Goal: Task Accomplishment & Management: Complete application form

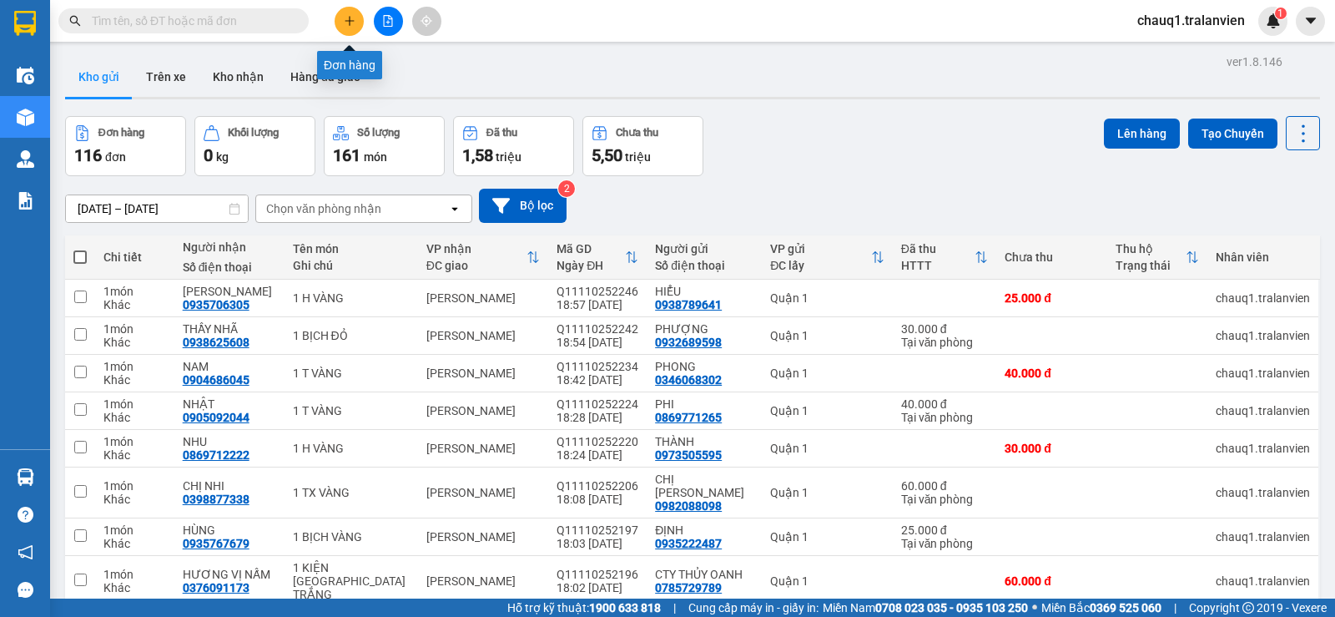
click at [354, 8] on button at bounding box center [349, 21] width 29 height 29
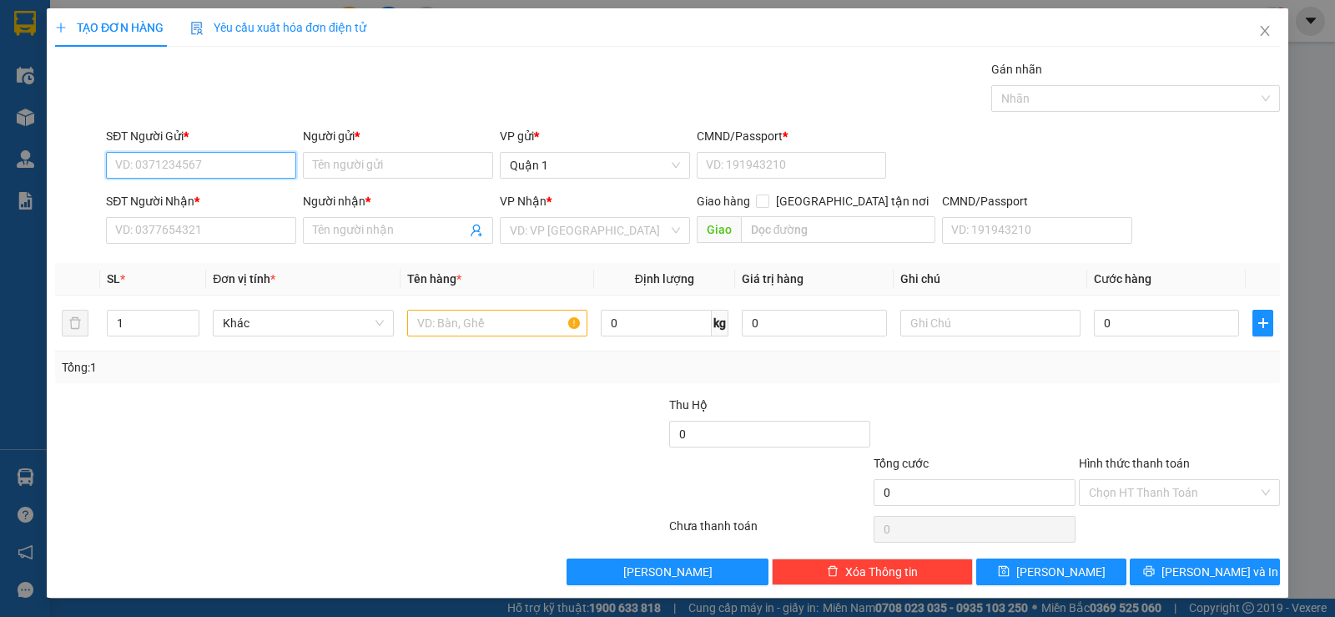
click at [246, 168] on input "SĐT Người Gửi *" at bounding box center [201, 165] width 190 height 27
type input "0327310925"
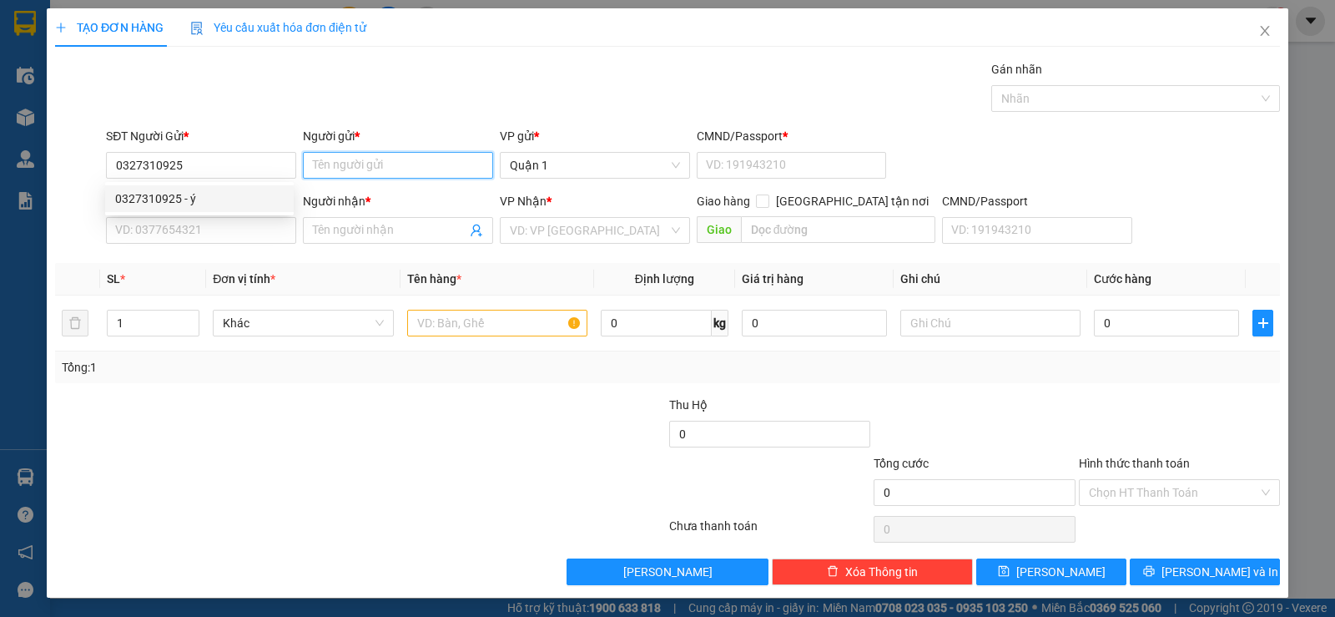
click at [336, 165] on input "Người gửi *" at bounding box center [398, 165] width 190 height 27
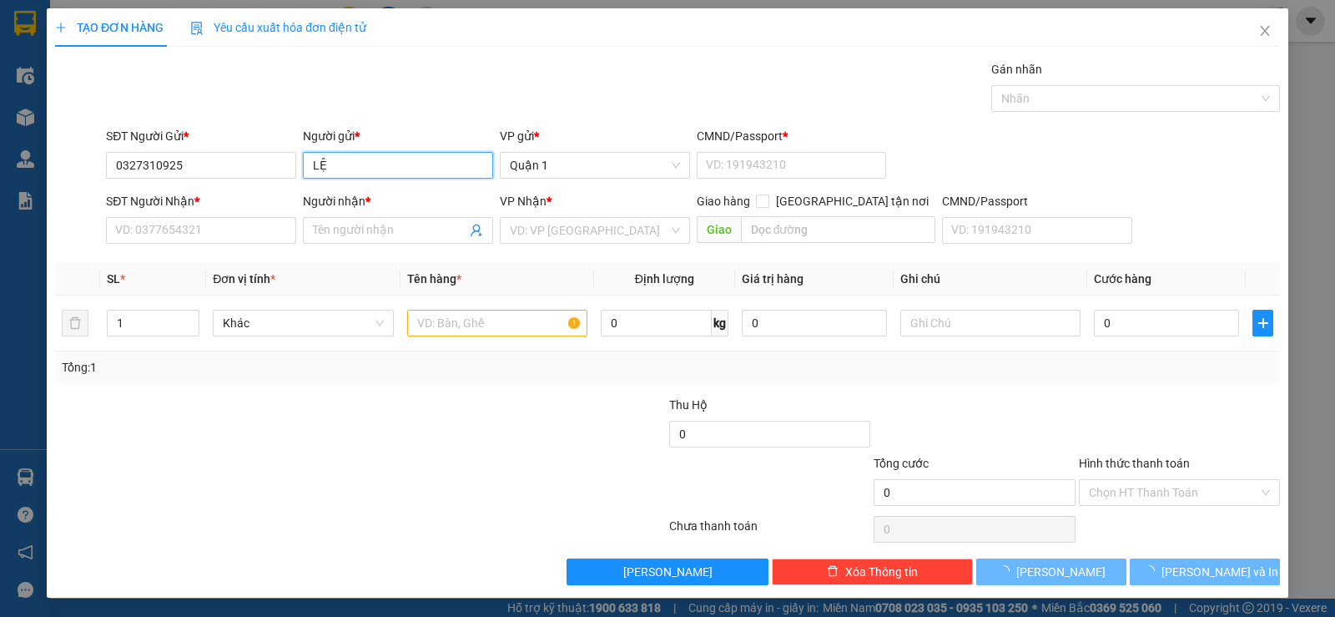
type input "LỆ"
click at [451, 72] on div "Gán nhãn Nhãn" at bounding box center [693, 89] width 1181 height 58
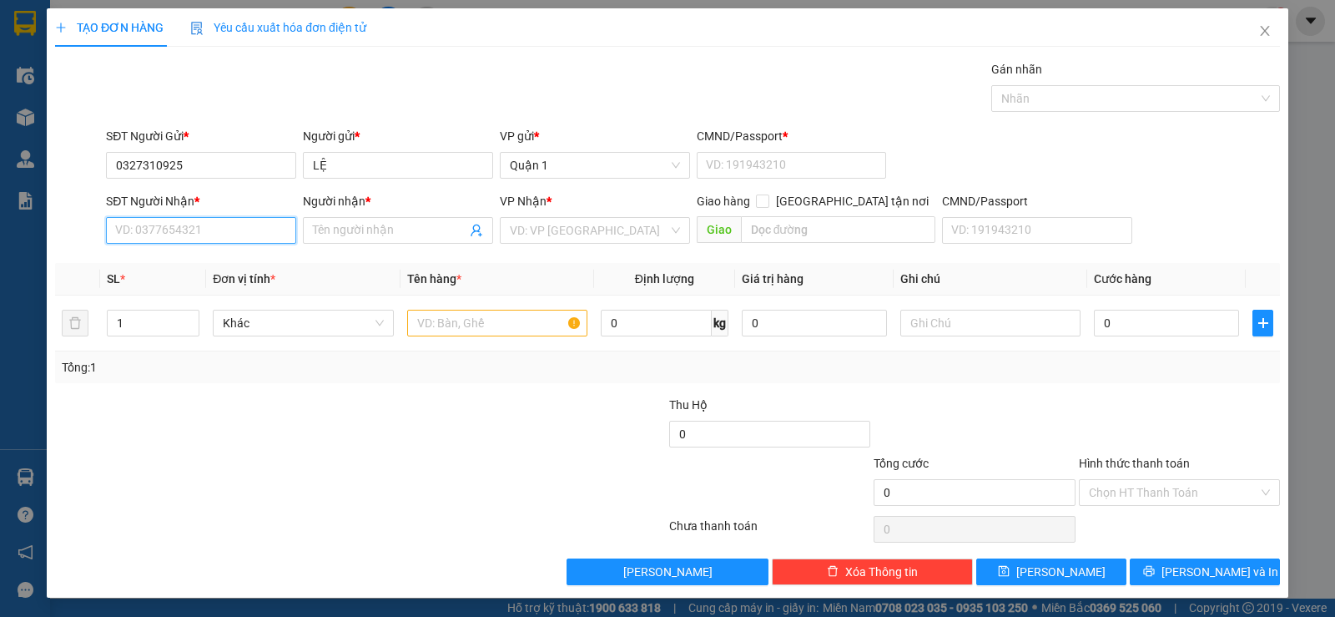
click at [145, 227] on input "SĐT Người Nhận *" at bounding box center [201, 230] width 190 height 27
paste input "0935576736"
type input "0935576736"
click at [393, 238] on input "Người nhận *" at bounding box center [390, 230] width 154 height 18
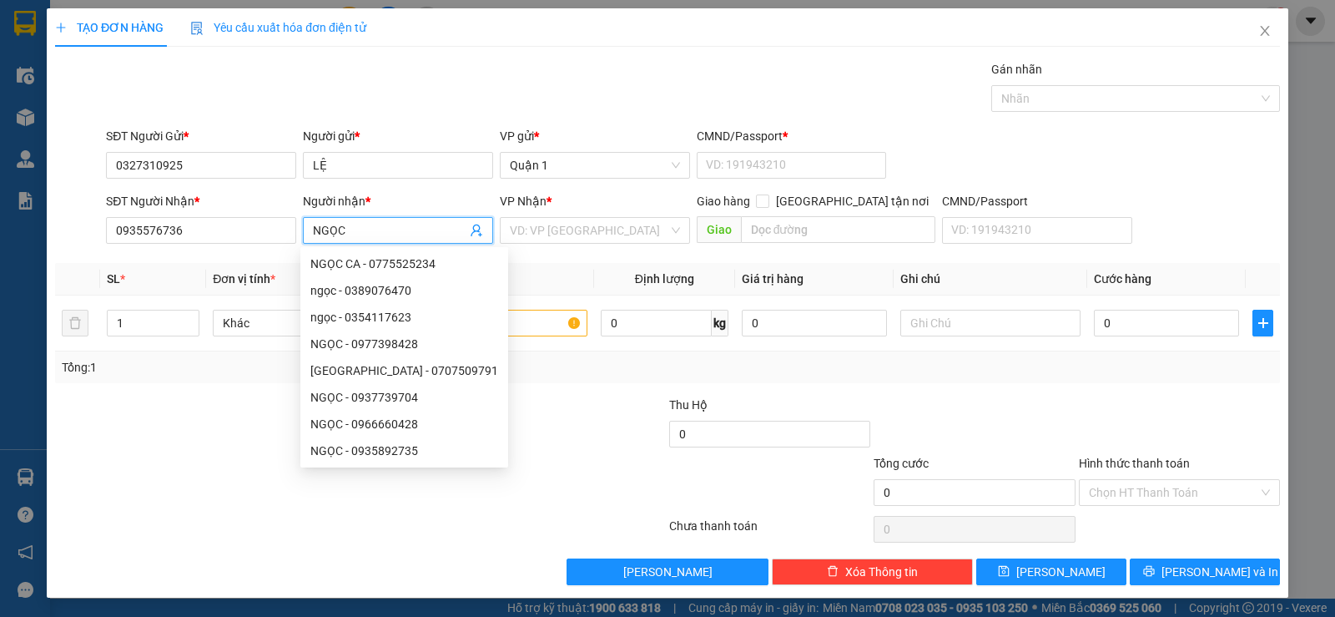
type input "NGỌC"
click at [395, 86] on div "Gán nhãn Nhãn" at bounding box center [693, 89] width 1181 height 58
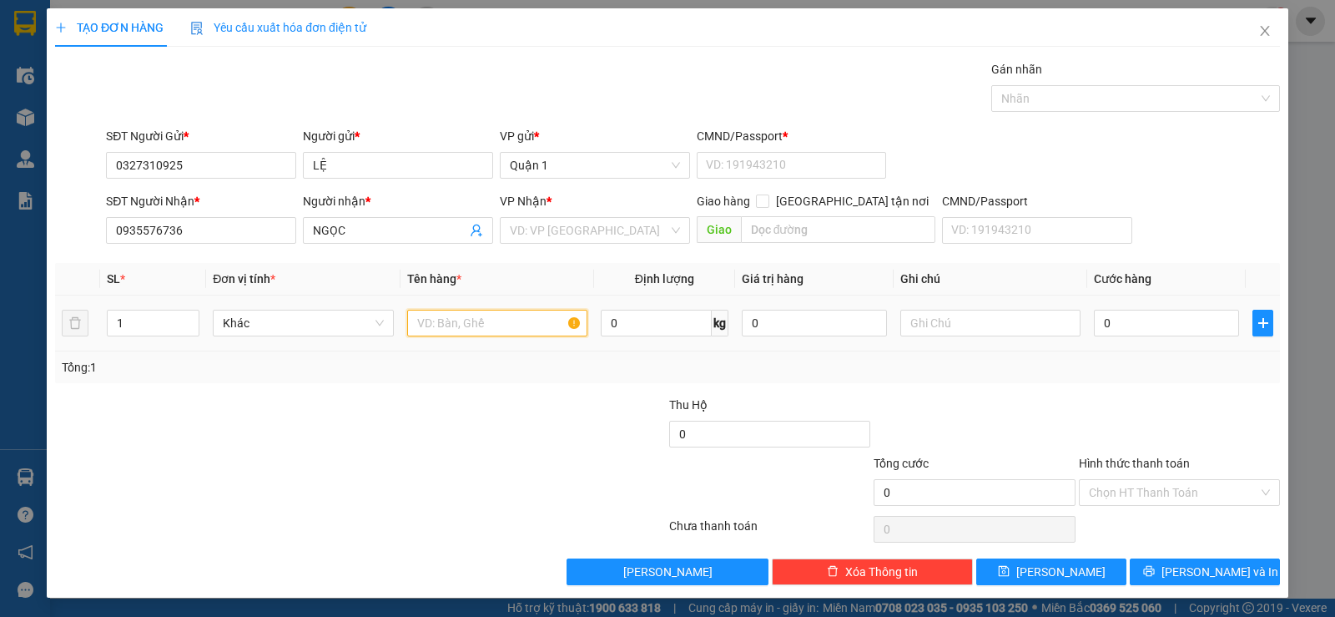
click at [500, 323] on input "text" at bounding box center [497, 323] width 180 height 27
click at [142, 317] on input "1" at bounding box center [153, 322] width 91 height 25
type input "2"
click at [441, 320] on input "text" at bounding box center [497, 323] width 180 height 27
type input "2 THÙNG GV (TC)"
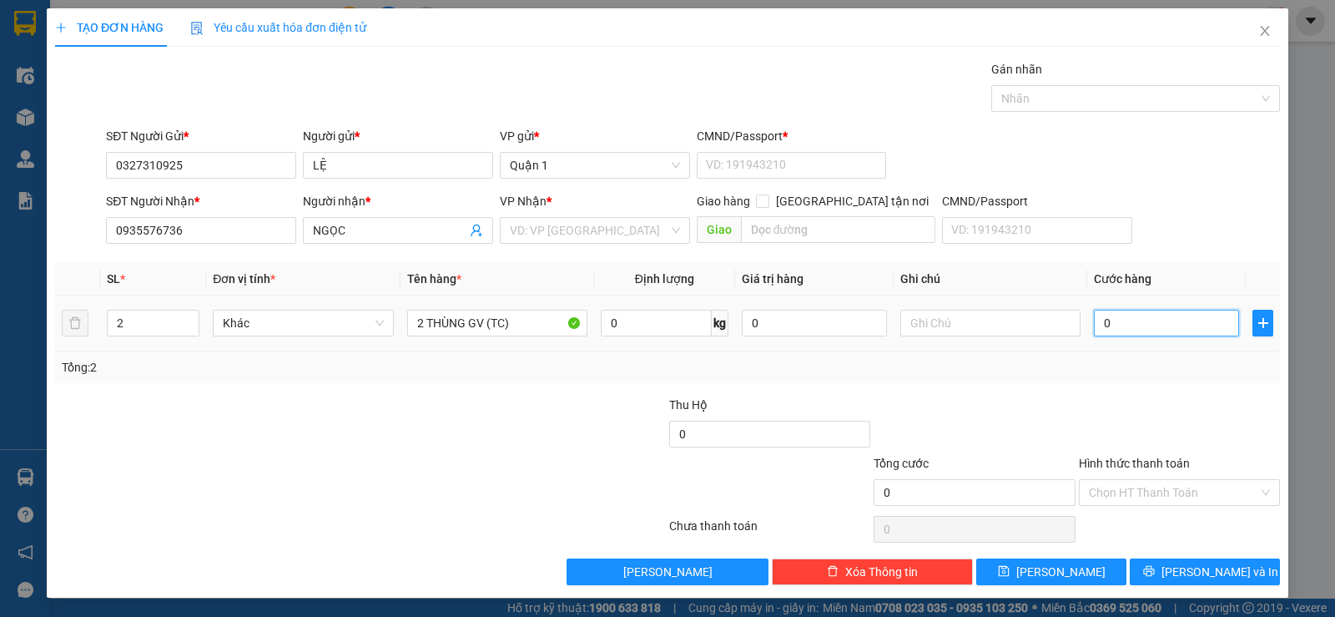
click at [1136, 326] on input "0" at bounding box center [1166, 323] width 145 height 27
type input "8"
type input "85"
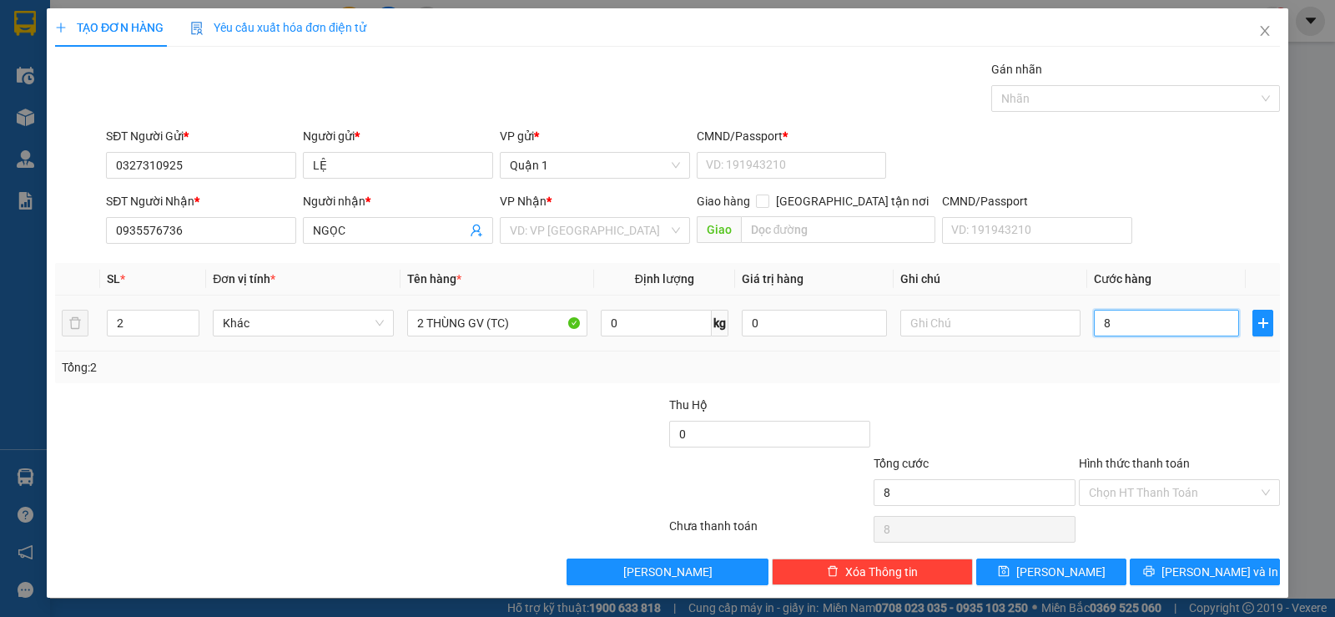
type input "85"
type input "85.000"
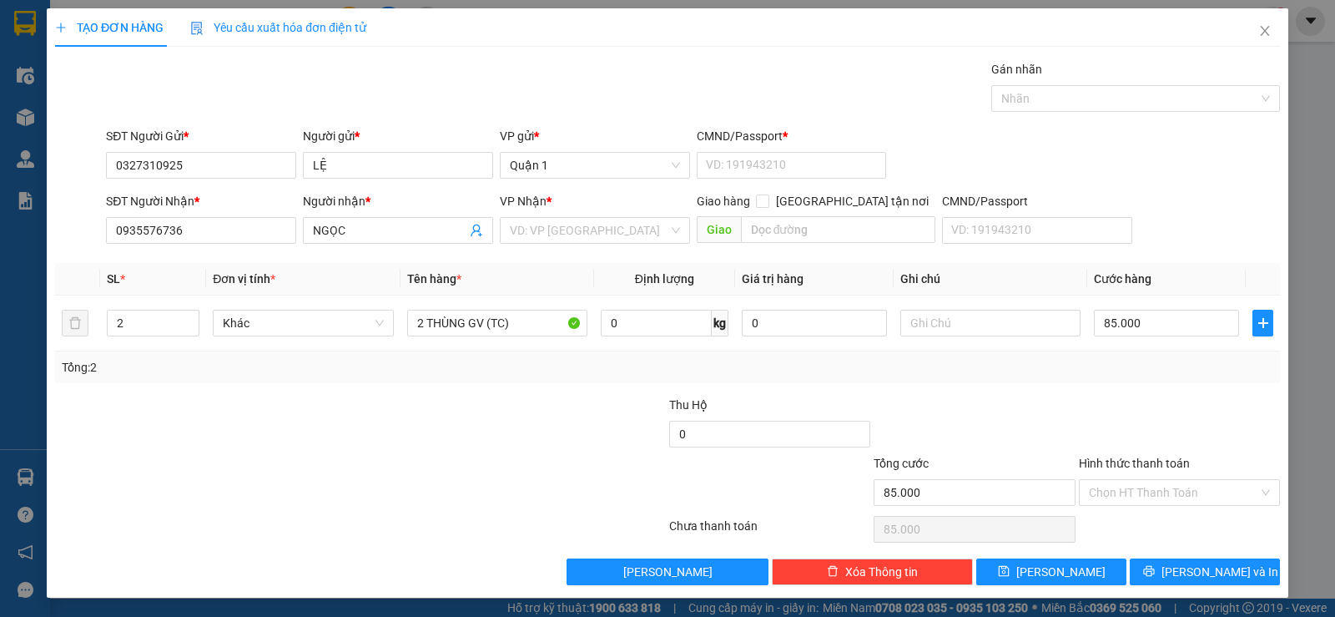
click at [1185, 411] on div at bounding box center [1179, 425] width 204 height 58
drag, startPoint x: 1237, startPoint y: 577, endPoint x: 1203, endPoint y: 556, distance: 40.1
click at [1237, 574] on button "[PERSON_NAME] và In" at bounding box center [1205, 571] width 150 height 27
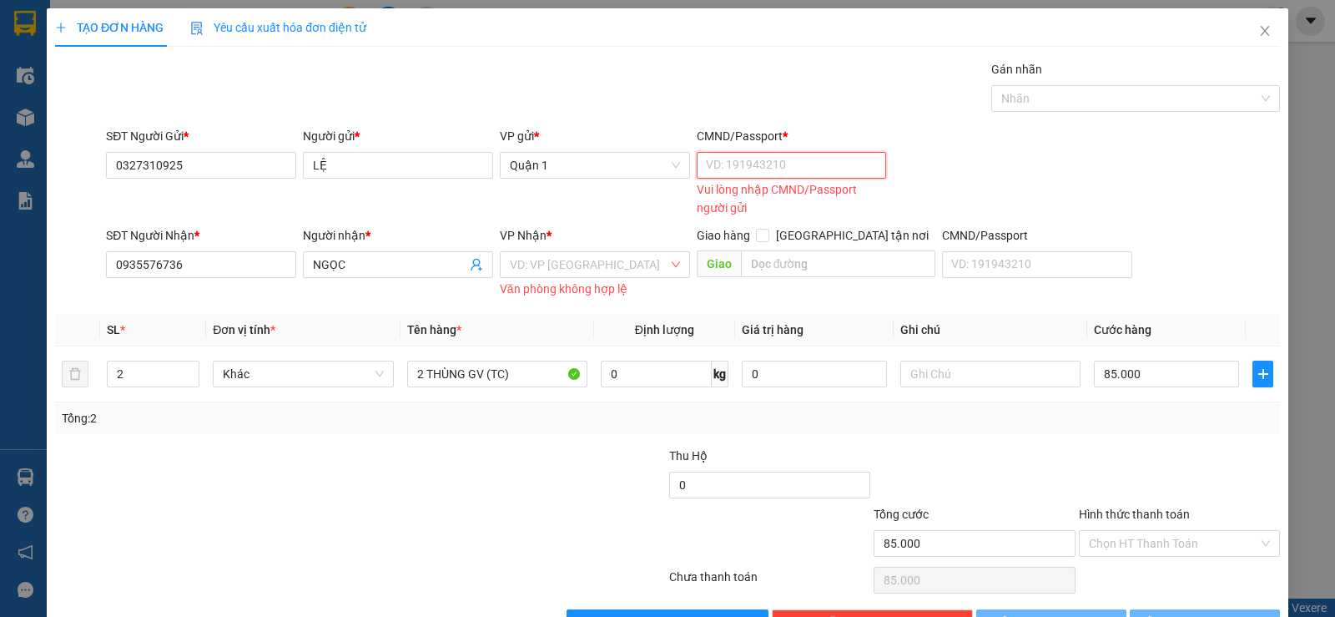
click at [734, 166] on input "CMND/Passport *" at bounding box center [792, 165] width 190 height 27
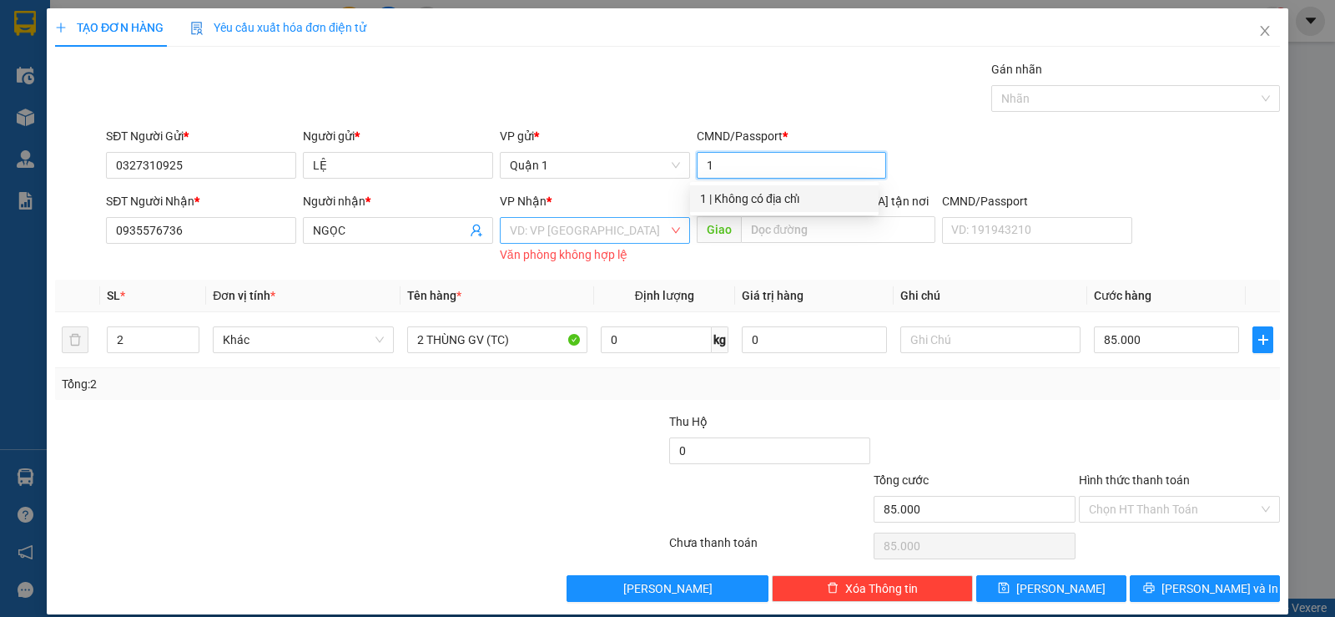
type input "1"
click at [517, 241] on input "search" at bounding box center [589, 230] width 159 height 25
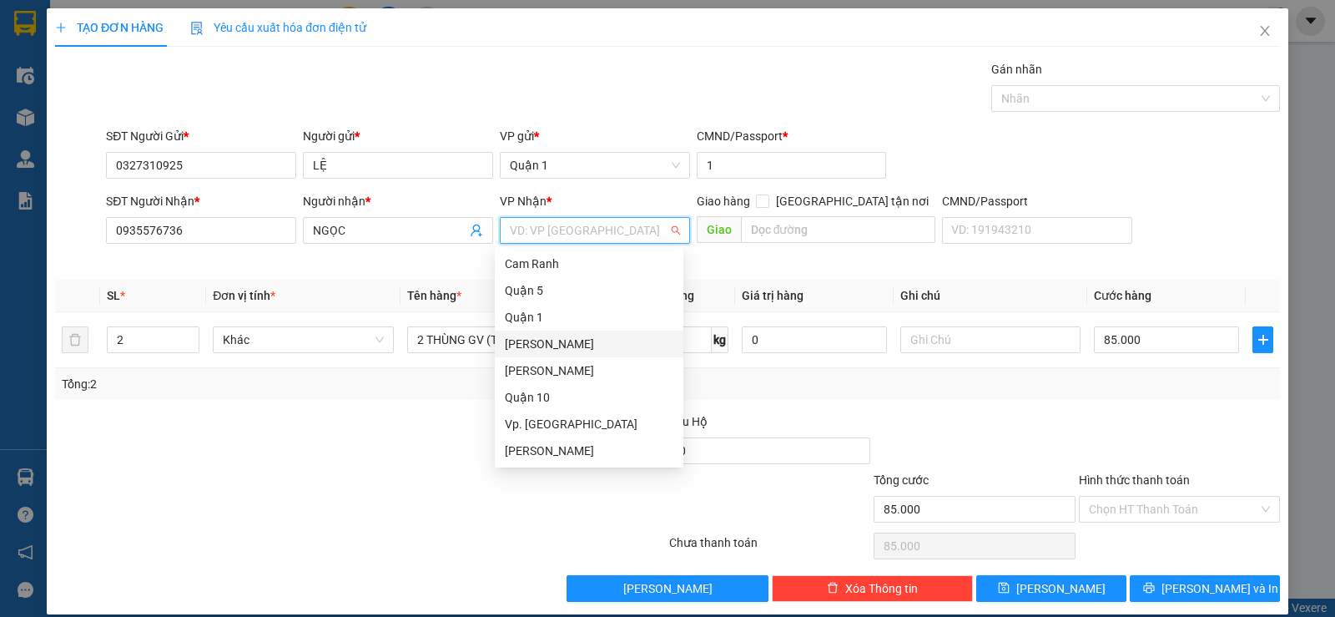
click at [549, 337] on div "[PERSON_NAME]" at bounding box center [589, 344] width 169 height 18
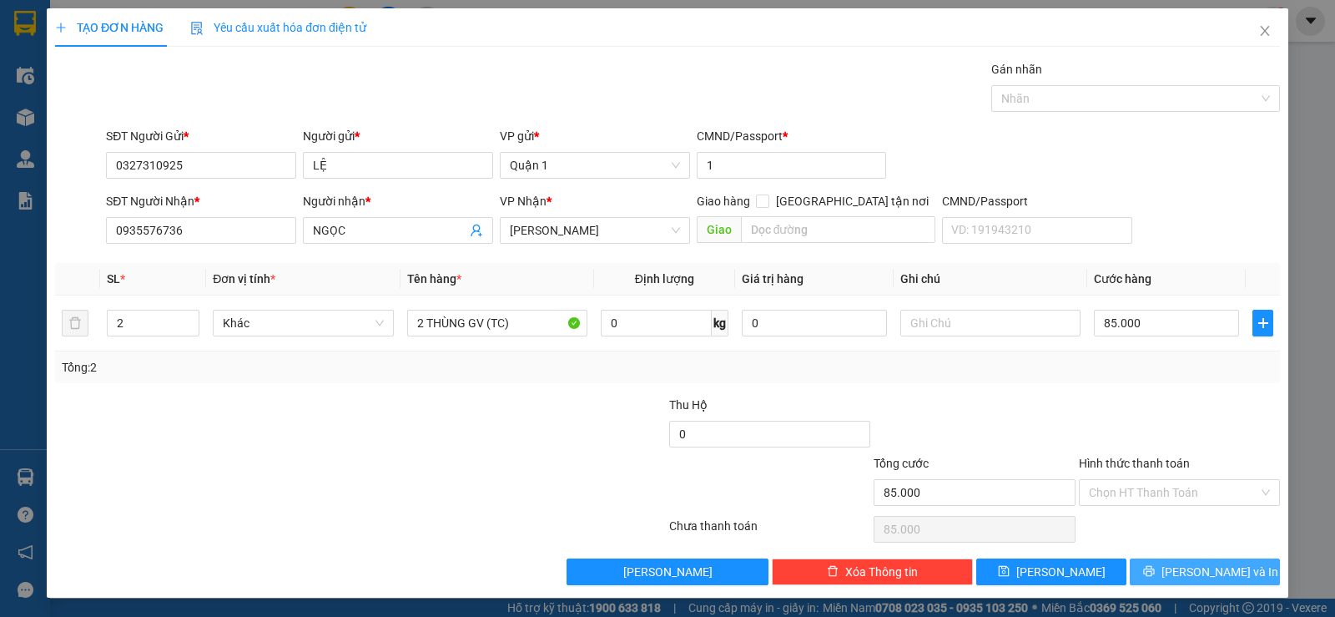
click at [1151, 563] on button "[PERSON_NAME] và In" at bounding box center [1205, 571] width 150 height 27
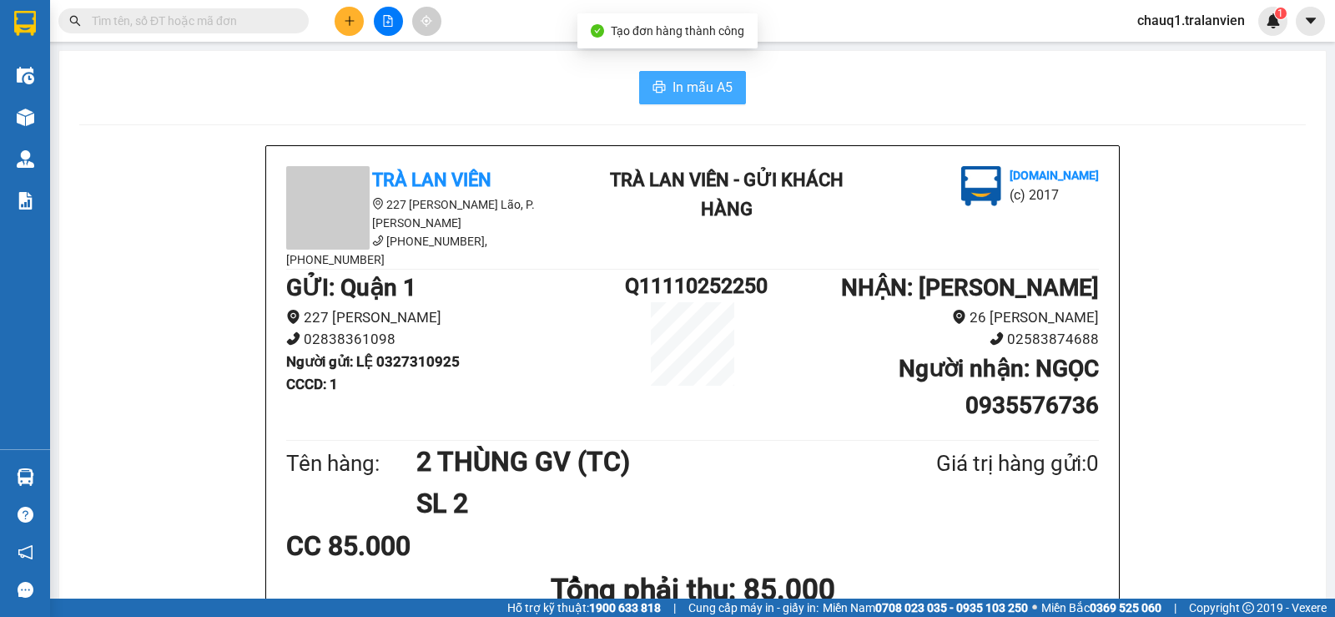
click at [658, 88] on icon "printer" at bounding box center [659, 87] width 13 height 12
click at [358, 9] on button at bounding box center [349, 21] width 29 height 29
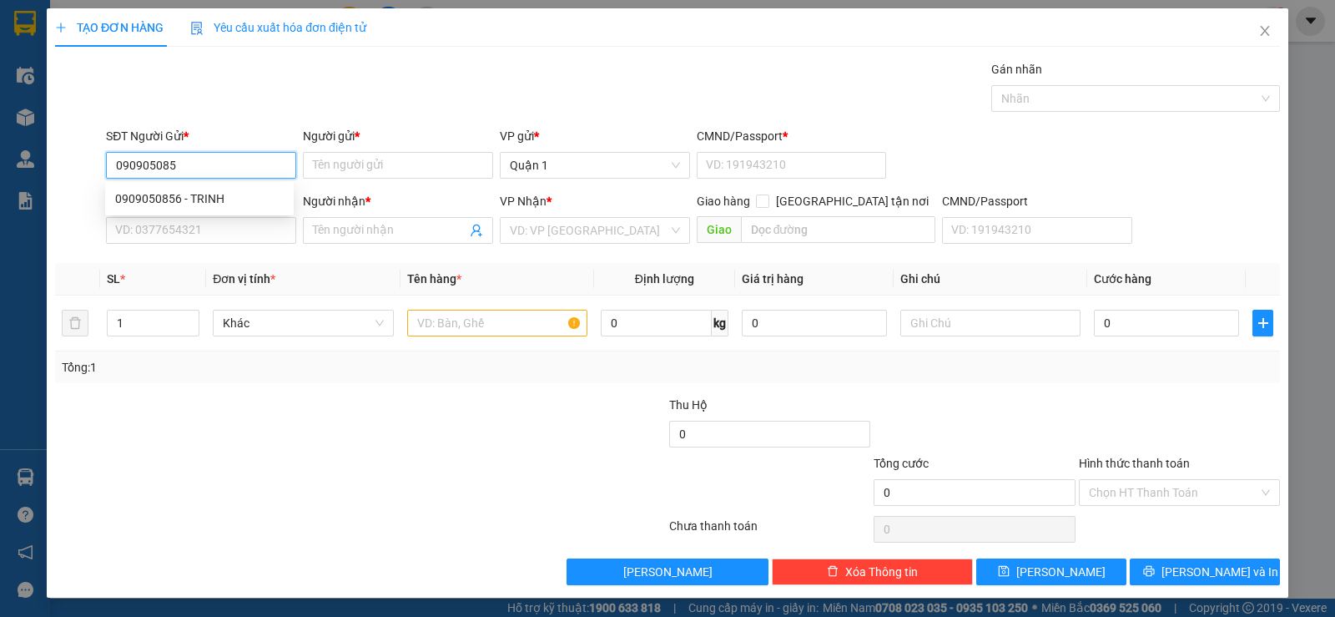
type input "0909050856"
click at [152, 194] on div "0909050856 - TRINH" at bounding box center [199, 198] width 169 height 18
type input "TRINH"
type input "1"
type input "0358907216"
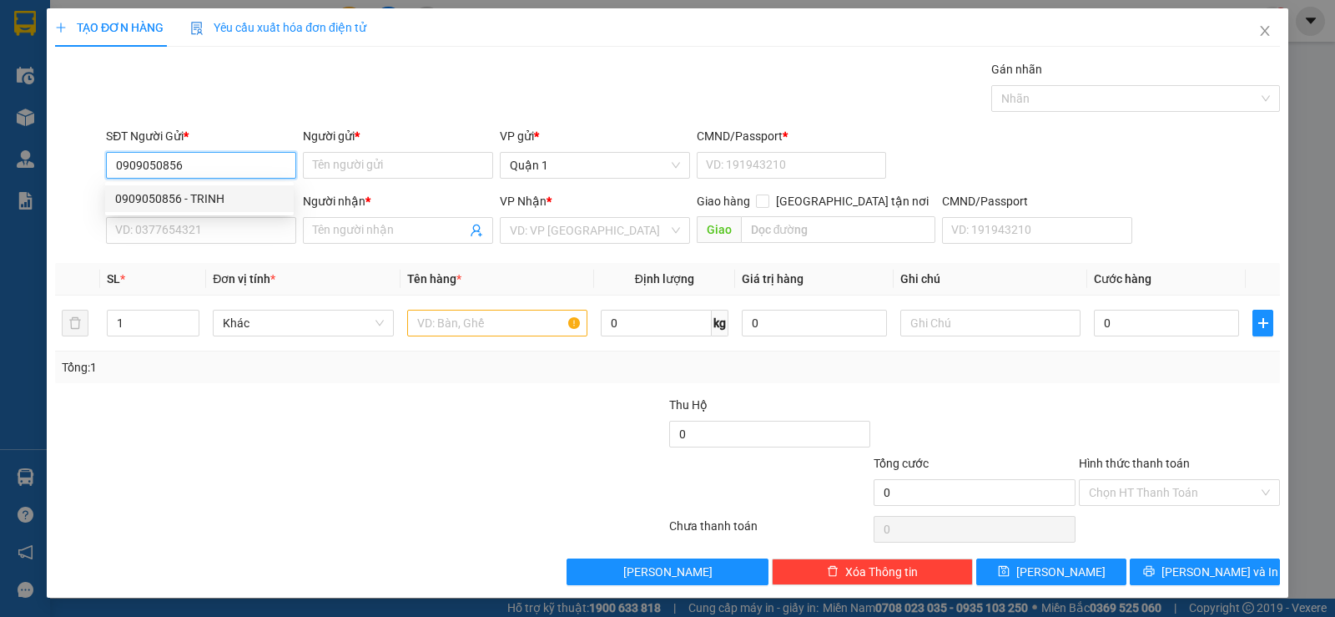
type input "NGOAN"
checkbox input "true"
type input "SIÊU THỊ COPMART"
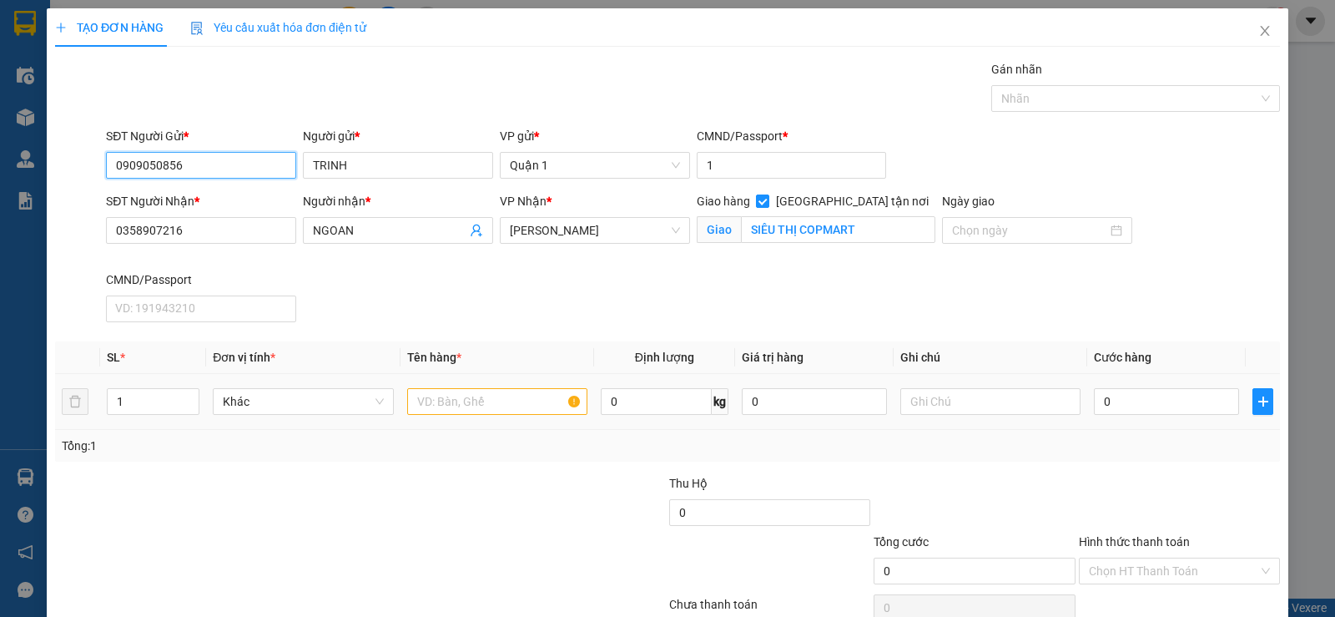
type input "0909050856"
click at [476, 396] on input "text" at bounding box center [497, 401] width 180 height 27
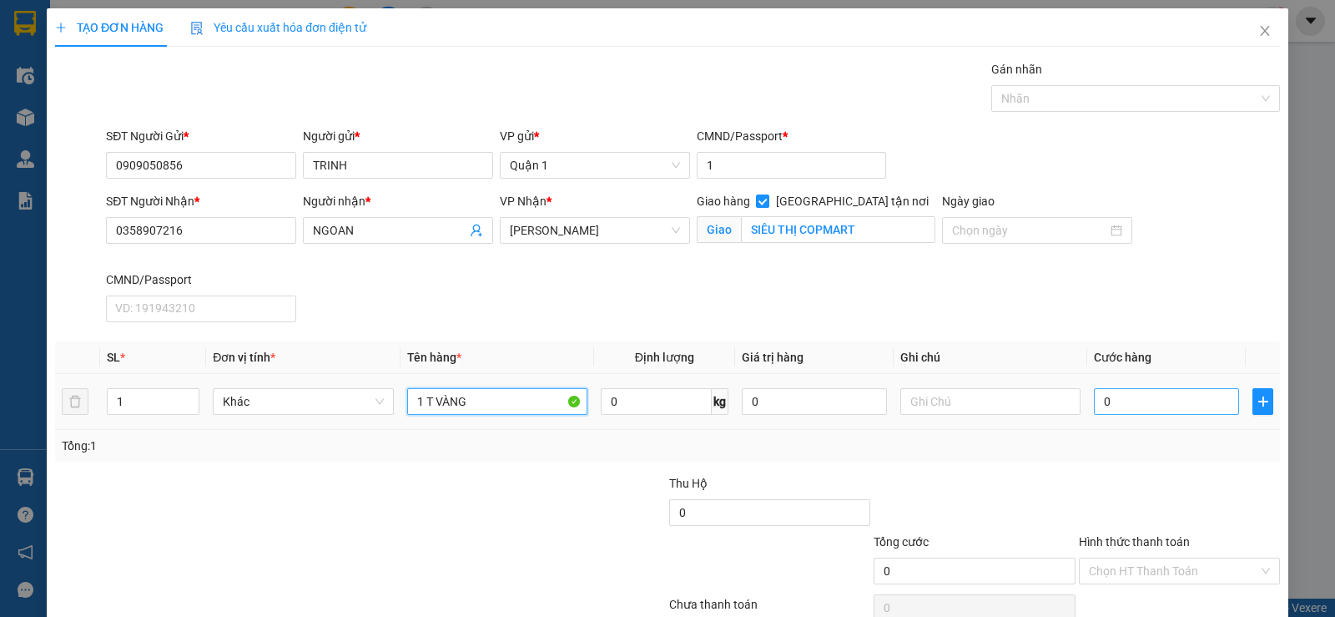
type input "1 T VÀNG"
click at [1187, 411] on input "0" at bounding box center [1166, 401] width 145 height 27
type input "7"
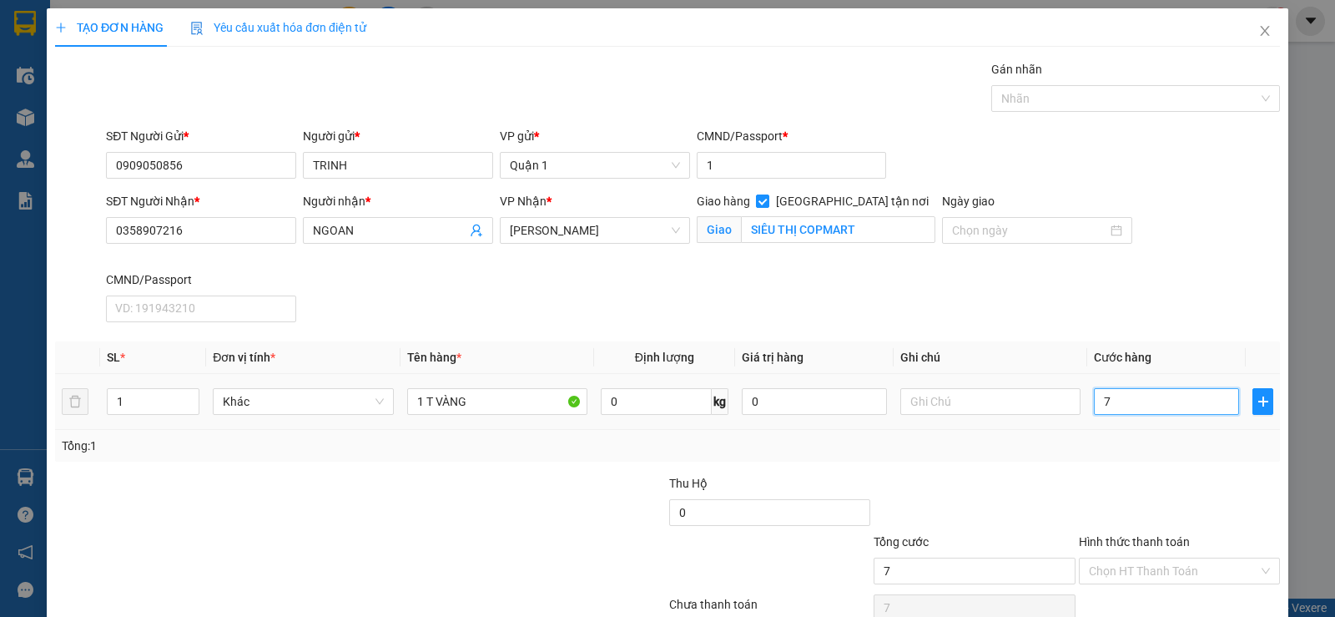
type input "70"
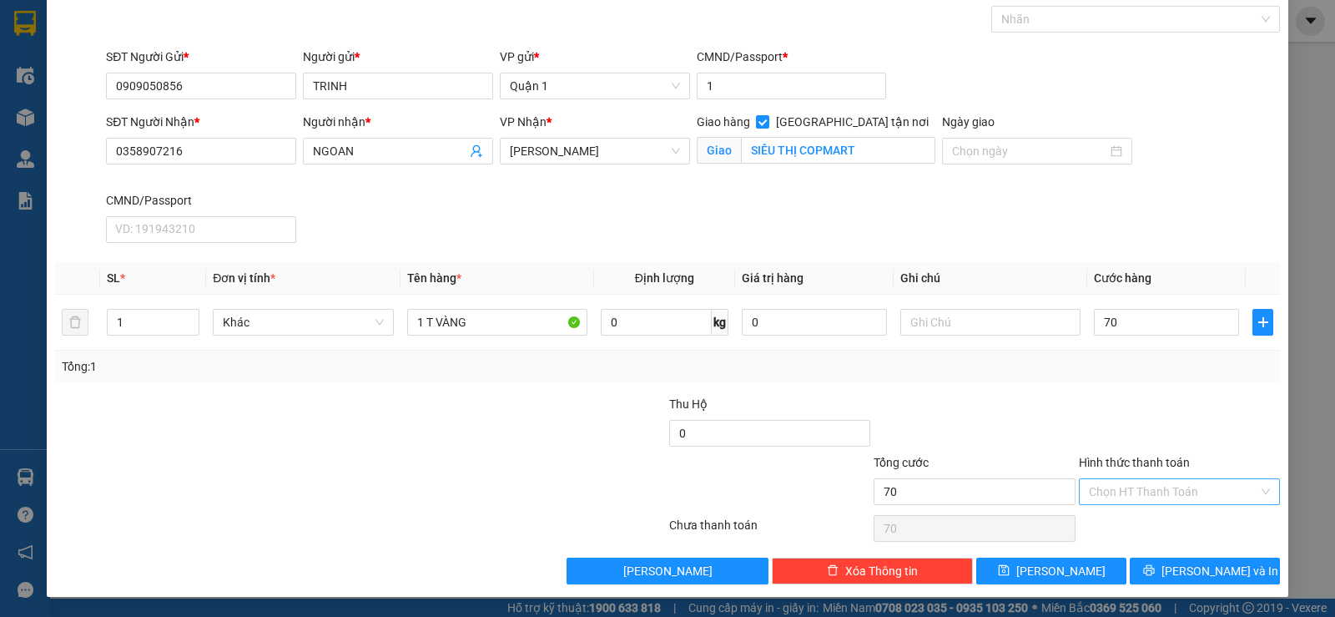
type input "70.000"
click at [1170, 496] on input "Hình thức thanh toán" at bounding box center [1173, 491] width 169 height 25
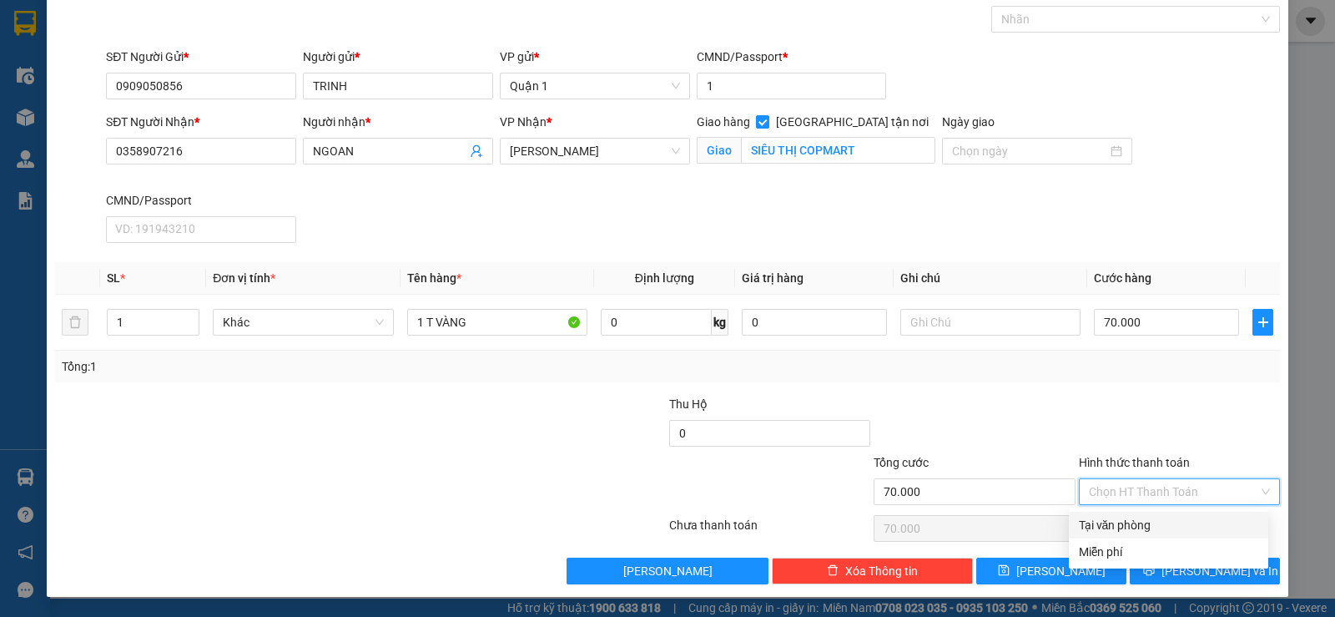
click at [1144, 527] on div "Tại văn phòng" at bounding box center [1168, 525] width 179 height 18
type input "0"
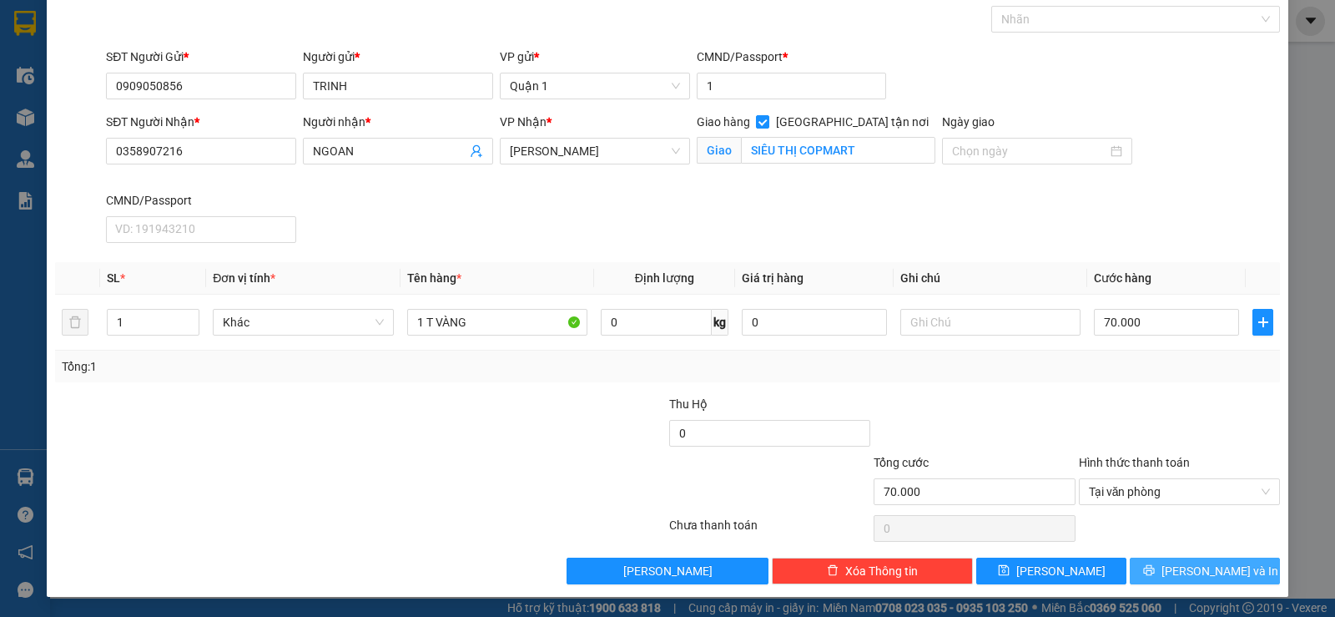
click at [1153, 567] on button "[PERSON_NAME] và In" at bounding box center [1205, 570] width 150 height 27
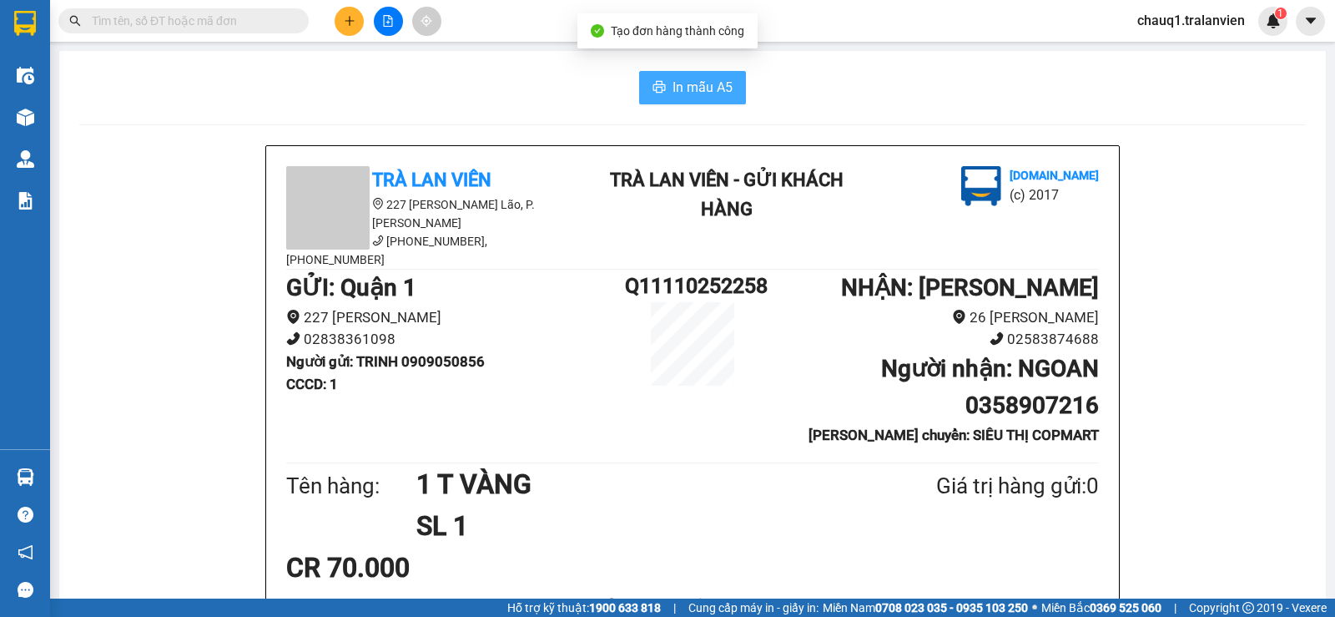
click at [674, 87] on span "In mẫu A5" at bounding box center [703, 87] width 60 height 21
click at [348, 10] on button at bounding box center [349, 21] width 29 height 29
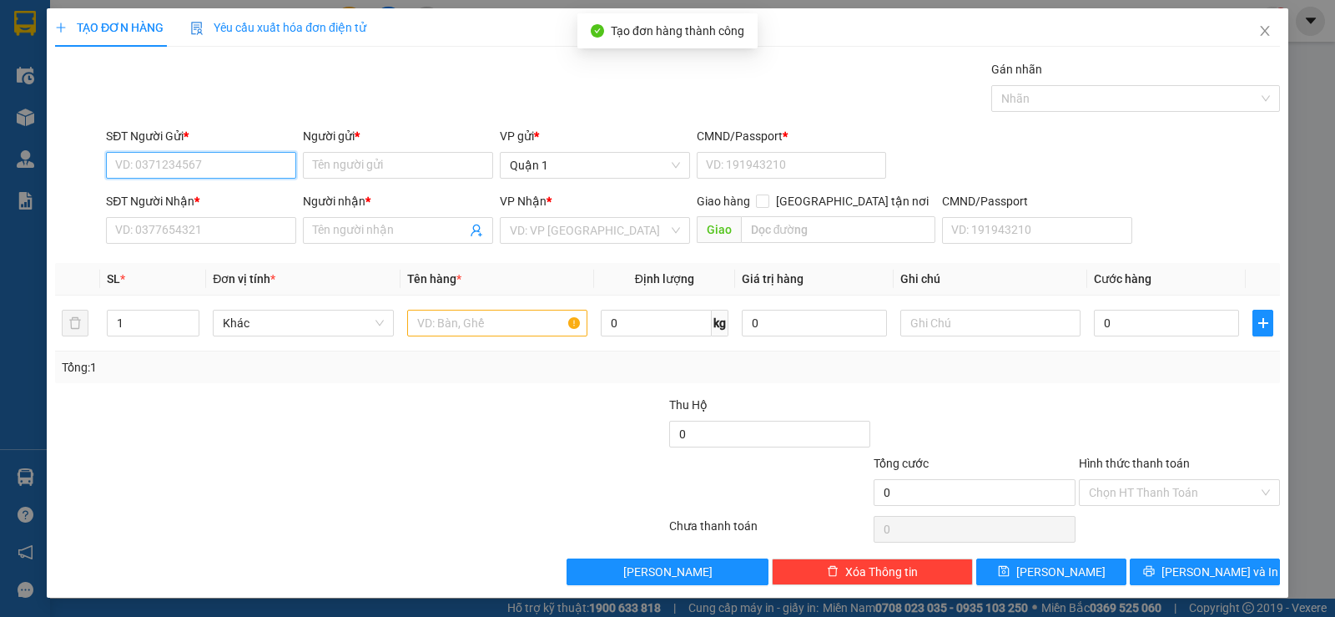
click at [254, 162] on input "SĐT Người Gửi *" at bounding box center [201, 165] width 190 height 27
click at [132, 163] on input "093178969" at bounding box center [201, 165] width 190 height 27
type input "0931178969"
click at [214, 191] on div "0931178969 - ĐỊNH" at bounding box center [199, 198] width 169 height 18
type input "ĐỊNH"
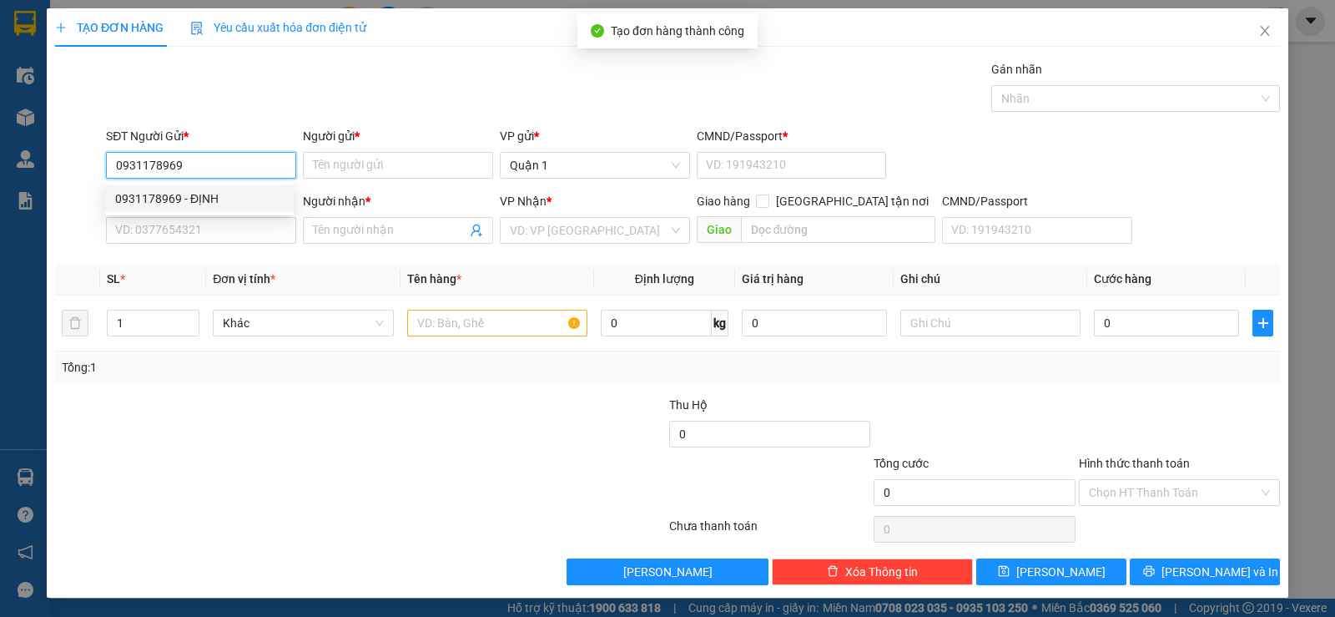
type input "1"
type input "0862033814"
type input "PHI"
type input "0931178969"
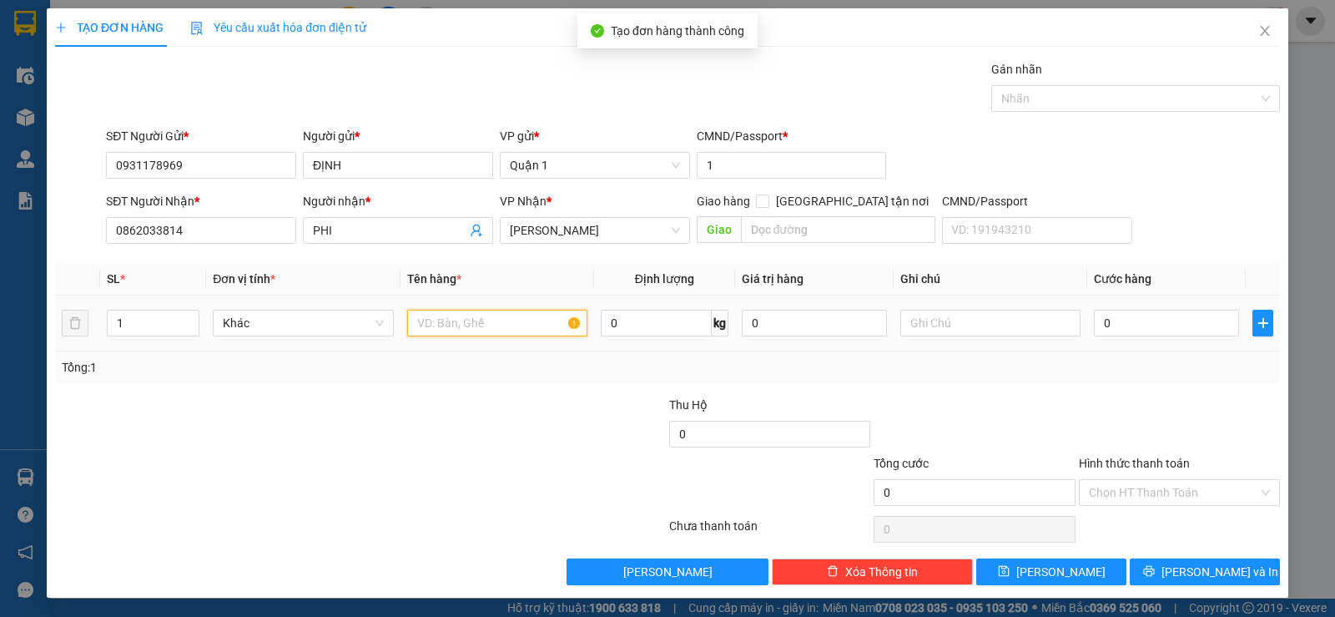
click at [506, 324] on input "text" at bounding box center [497, 323] width 180 height 27
type input "1 TX TRẮNG"
click at [1126, 327] on input "0" at bounding box center [1166, 323] width 145 height 27
type input "3"
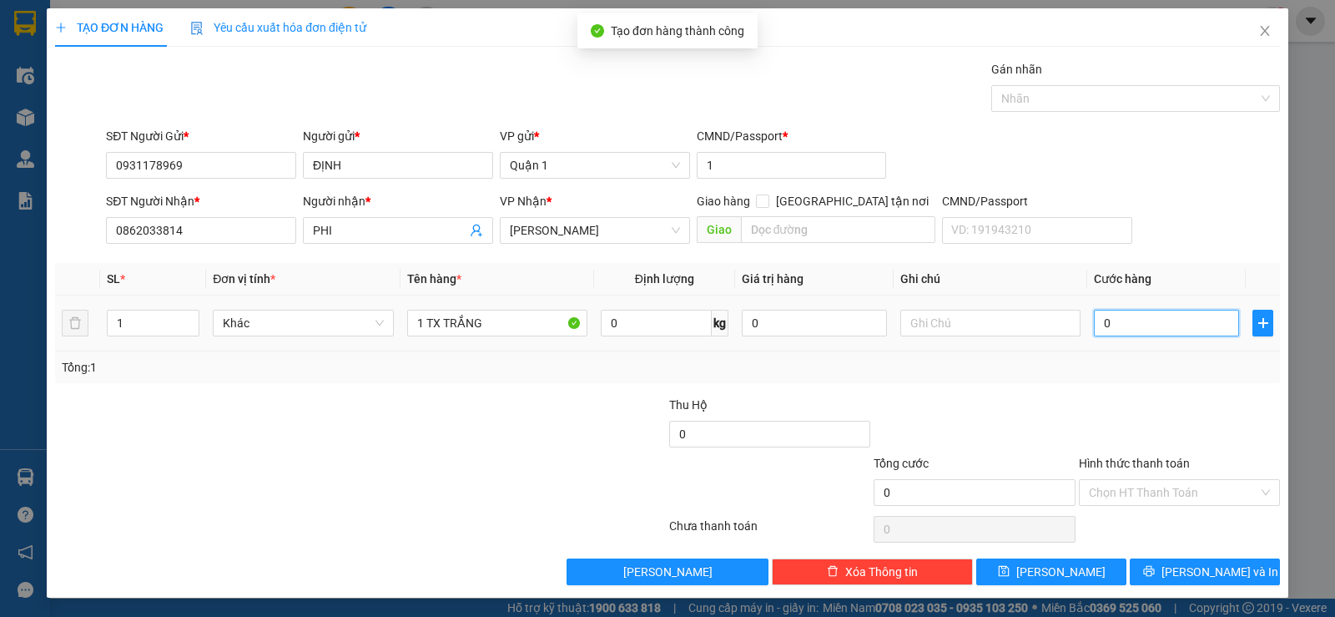
type input "3"
type input "30"
type input "30.000"
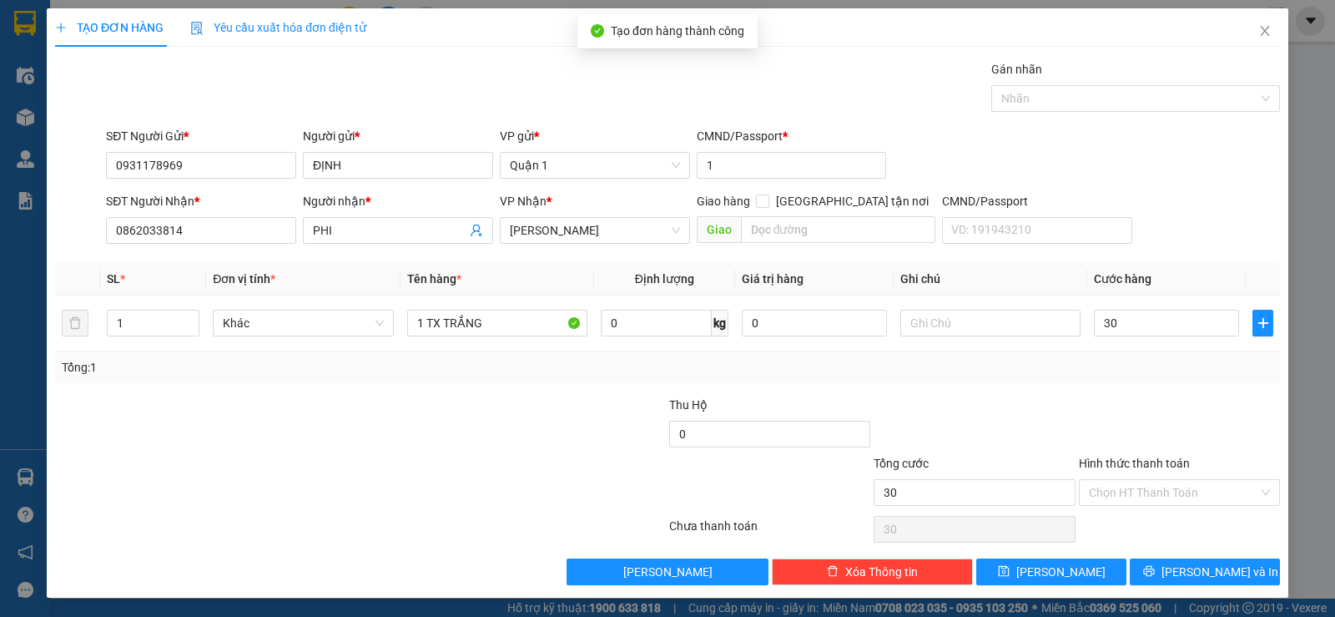
type input "30.000"
click at [1114, 396] on div at bounding box center [1179, 425] width 204 height 58
click at [1176, 481] on input "Hình thức thanh toán" at bounding box center [1173, 492] width 169 height 25
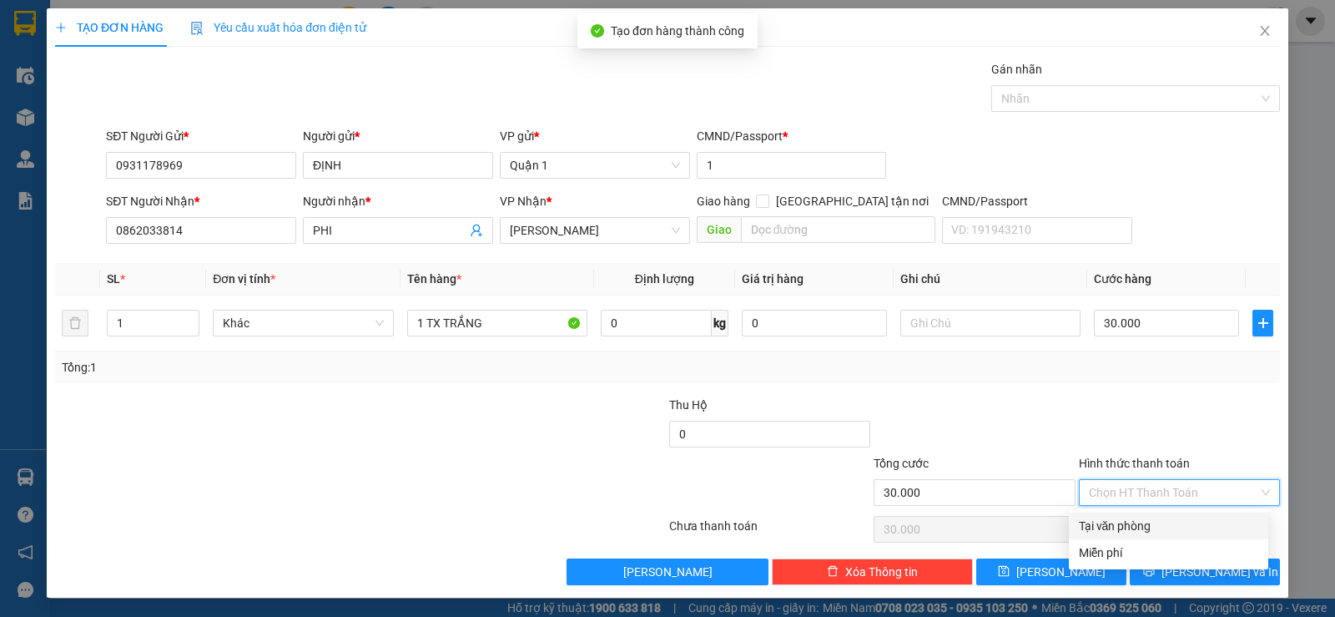
click at [1159, 516] on div "Tại văn phòng" at bounding box center [1168, 525] width 199 height 27
type input "0"
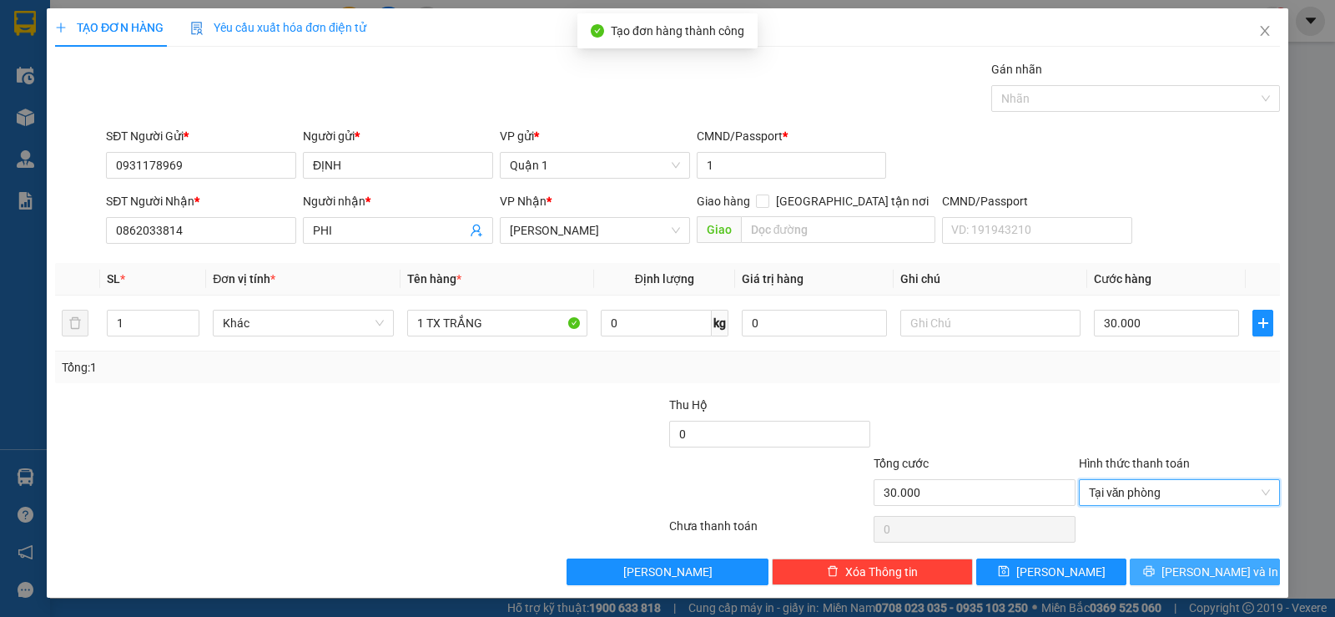
click at [1168, 579] on button "[PERSON_NAME] và In" at bounding box center [1205, 571] width 150 height 27
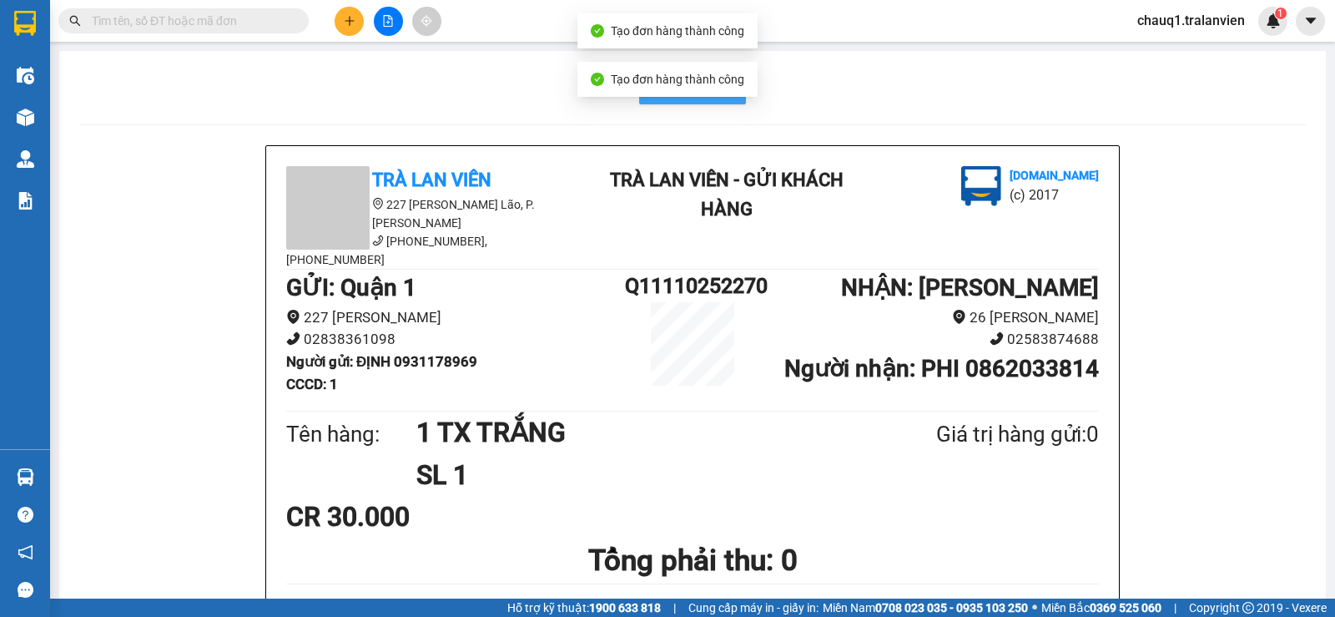
click at [710, 98] on span "In mẫu A5" at bounding box center [703, 87] width 60 height 21
click at [344, 15] on icon "plus" at bounding box center [350, 21] width 12 height 12
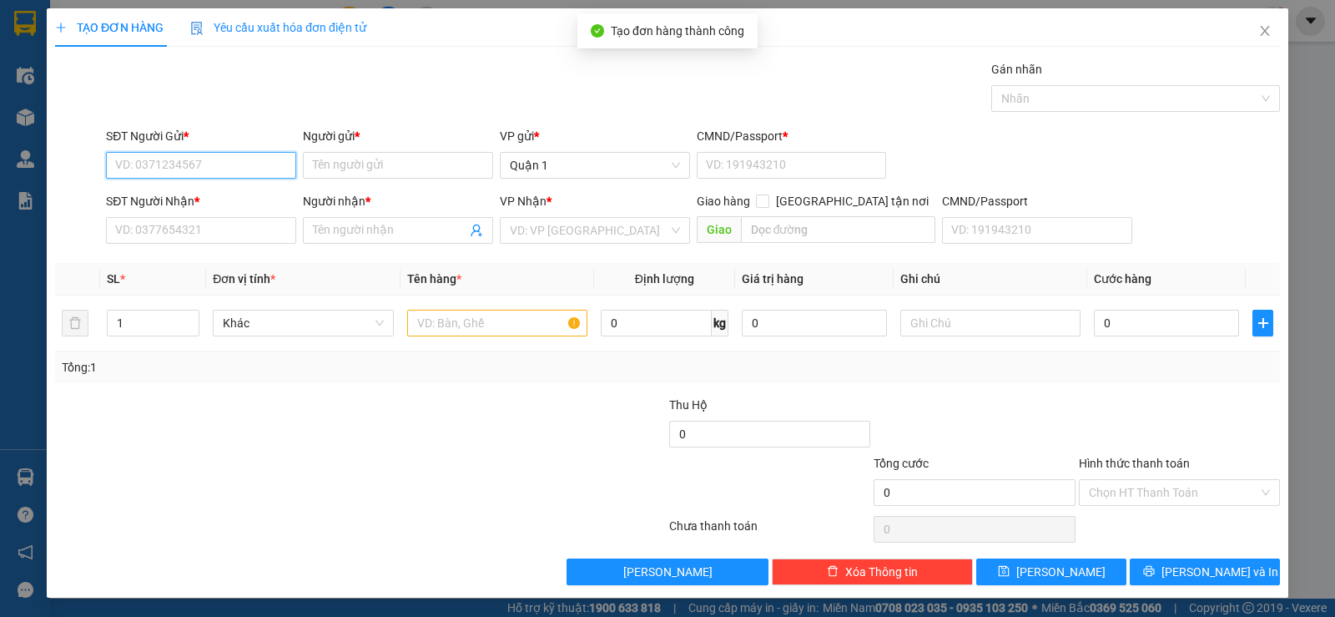
click at [153, 164] on input "SĐT Người Gửi *" at bounding box center [201, 165] width 190 height 27
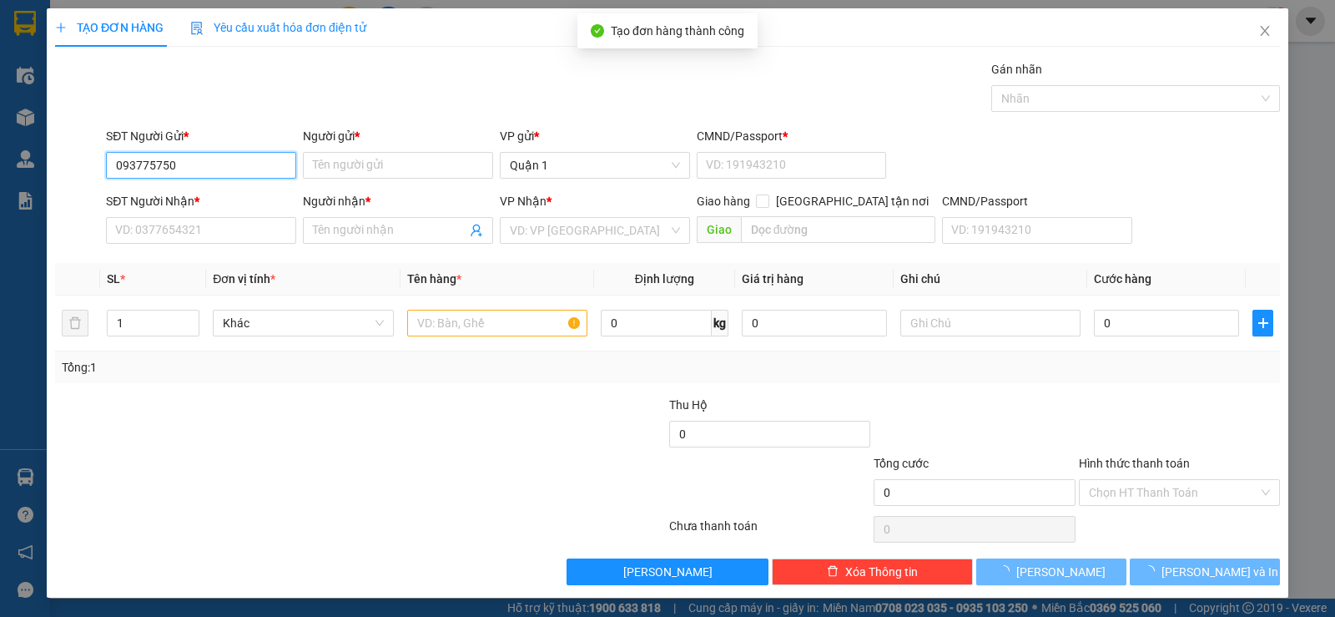
type input "0937757502"
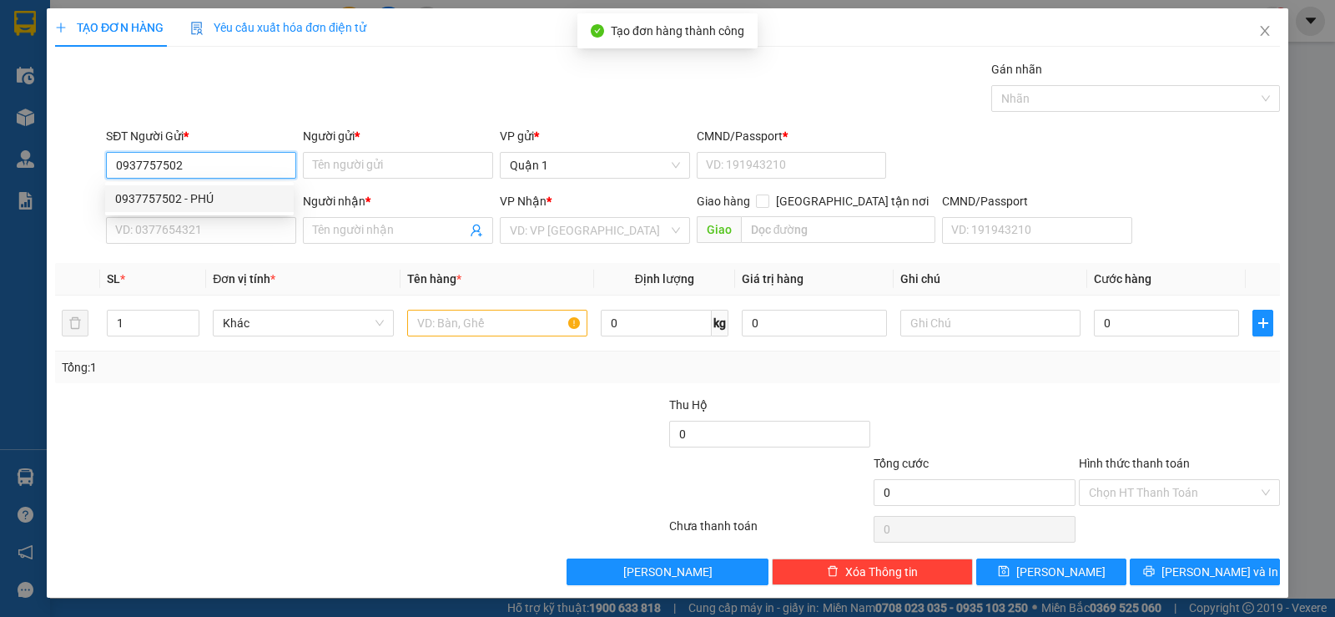
click at [249, 201] on div "0937757502 - PHÚ" at bounding box center [199, 198] width 169 height 18
type input "PHÚ"
type input "1"
type input "0784886390"
type input "KHÁNH"
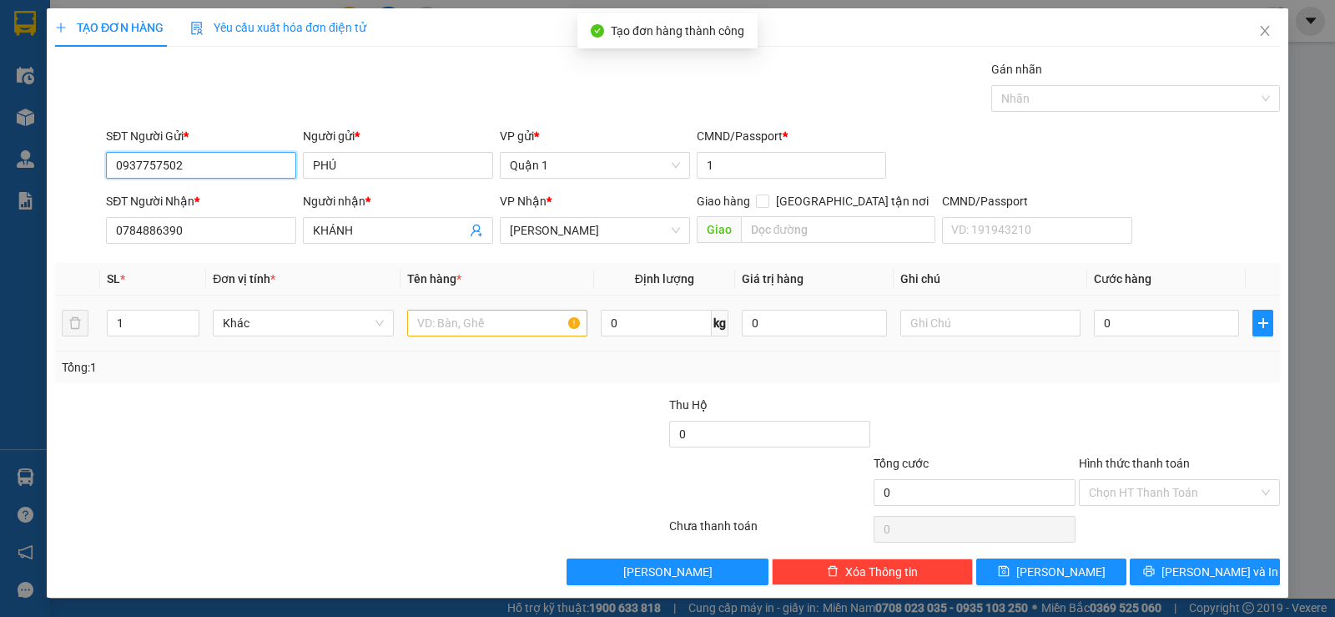
type input "0937757502"
click at [540, 330] on input "text" at bounding box center [497, 323] width 180 height 27
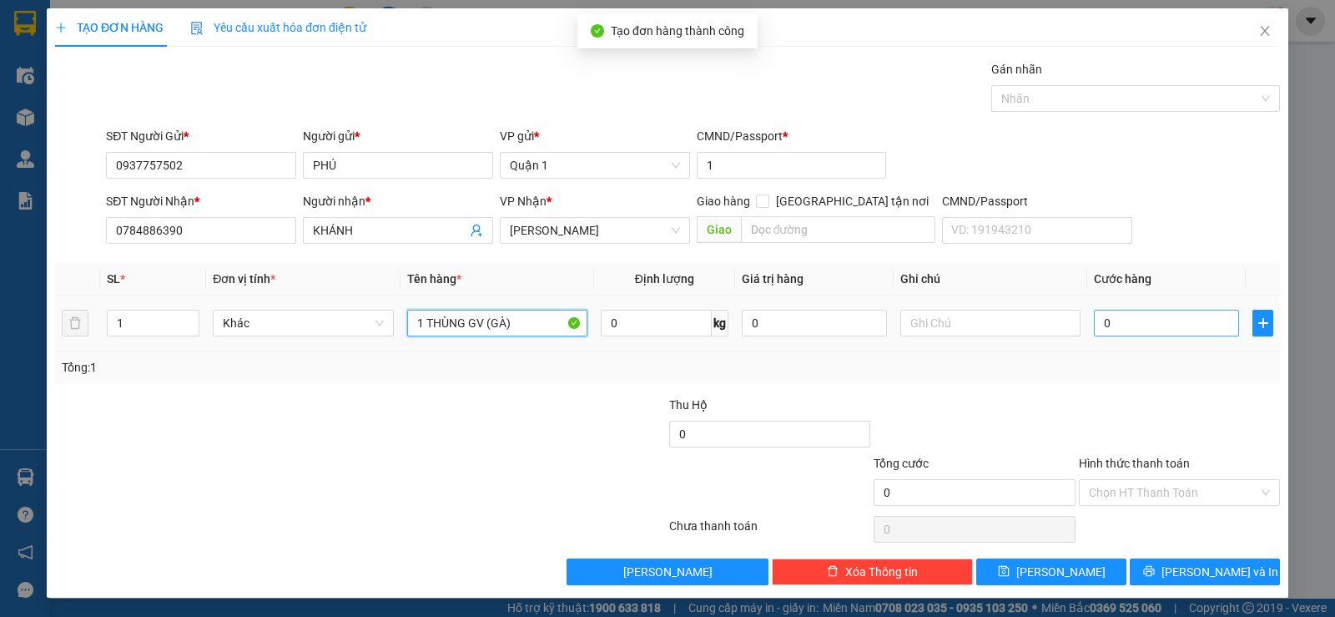
type input "1 THÙNG GV (GÀ)"
click at [1167, 330] on input "0" at bounding box center [1166, 323] width 145 height 27
click at [933, 321] on input "text" at bounding box center [990, 323] width 180 height 27
type input "KG BAO CHẾT"
type input "4"
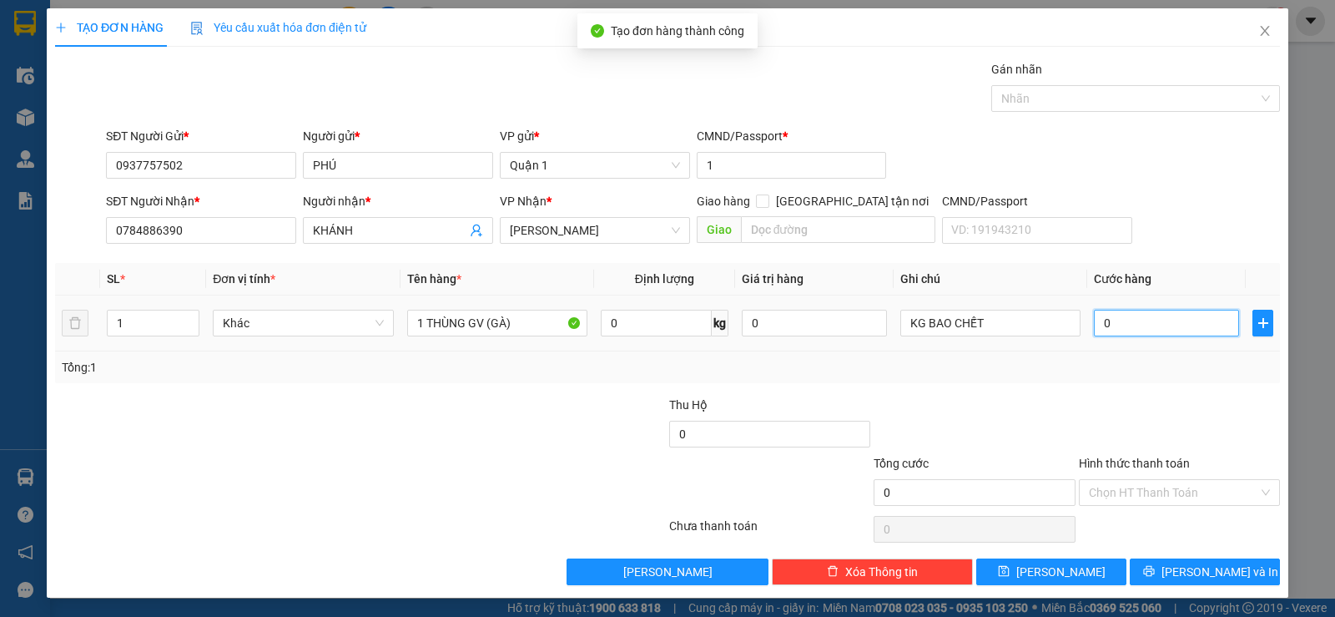
type input "4"
type input "40"
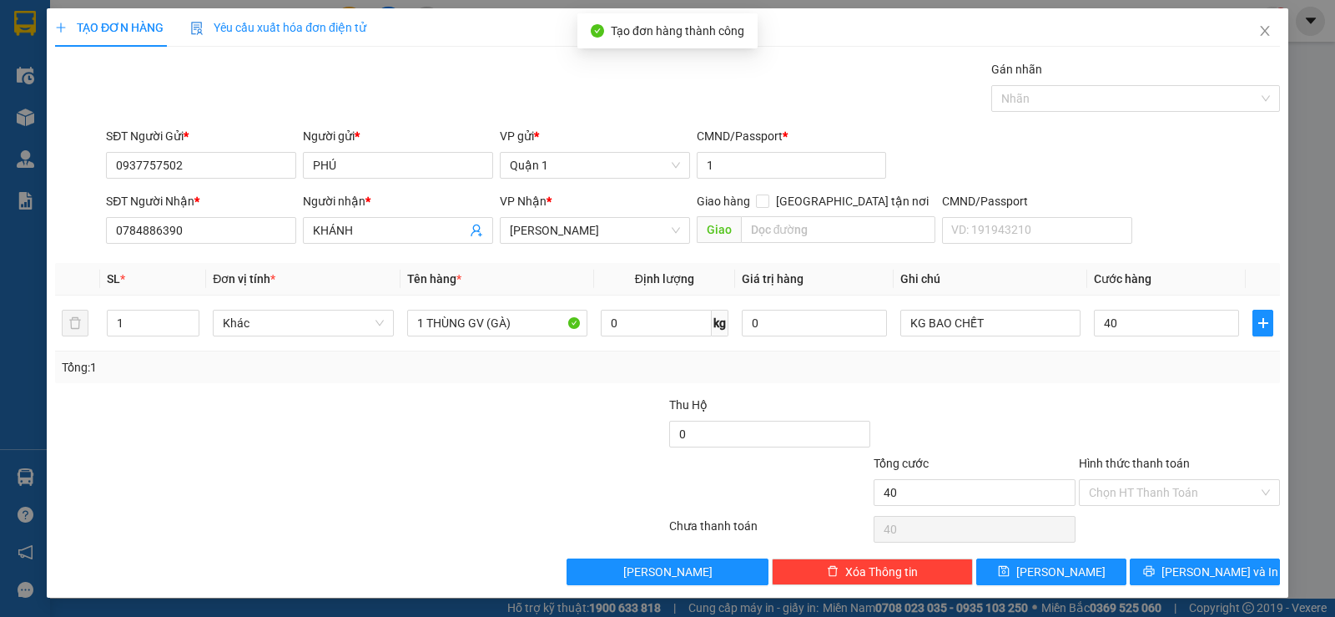
type input "40.000"
click at [1117, 377] on div "Tổng: 1" at bounding box center [667, 367] width 1225 height 32
click at [1179, 489] on input "Hình thức thanh toán" at bounding box center [1173, 492] width 169 height 25
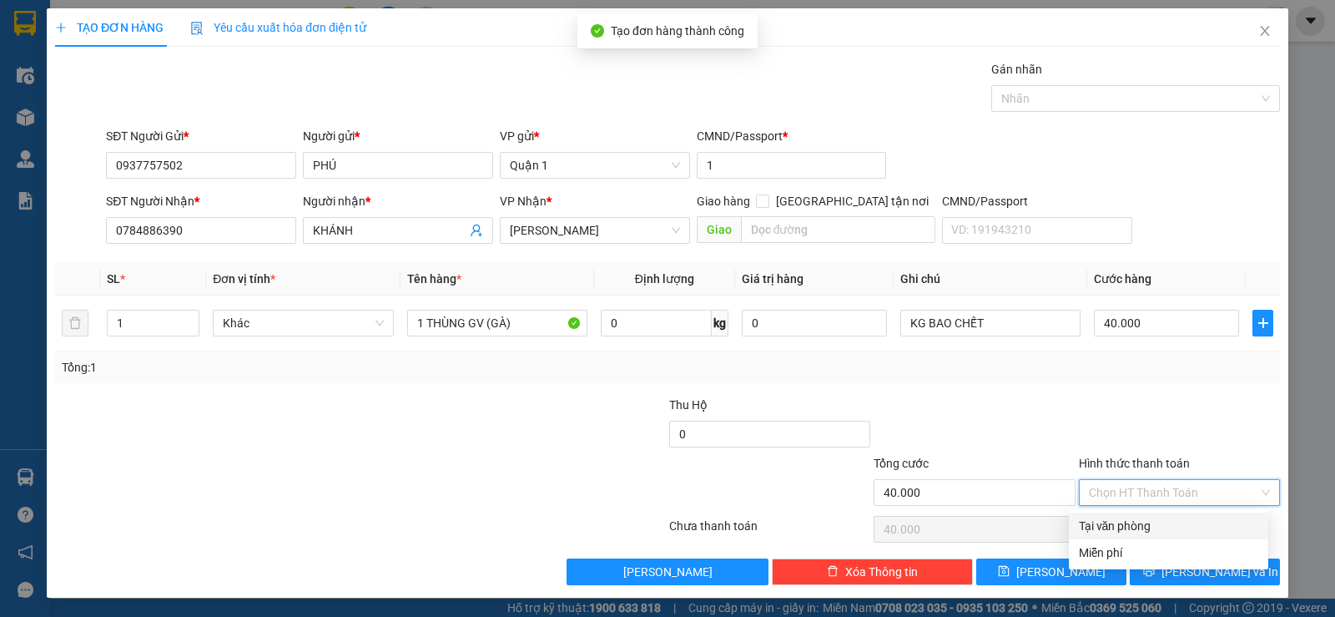
click at [1129, 514] on div "Tại văn phòng" at bounding box center [1168, 525] width 199 height 27
type input "0"
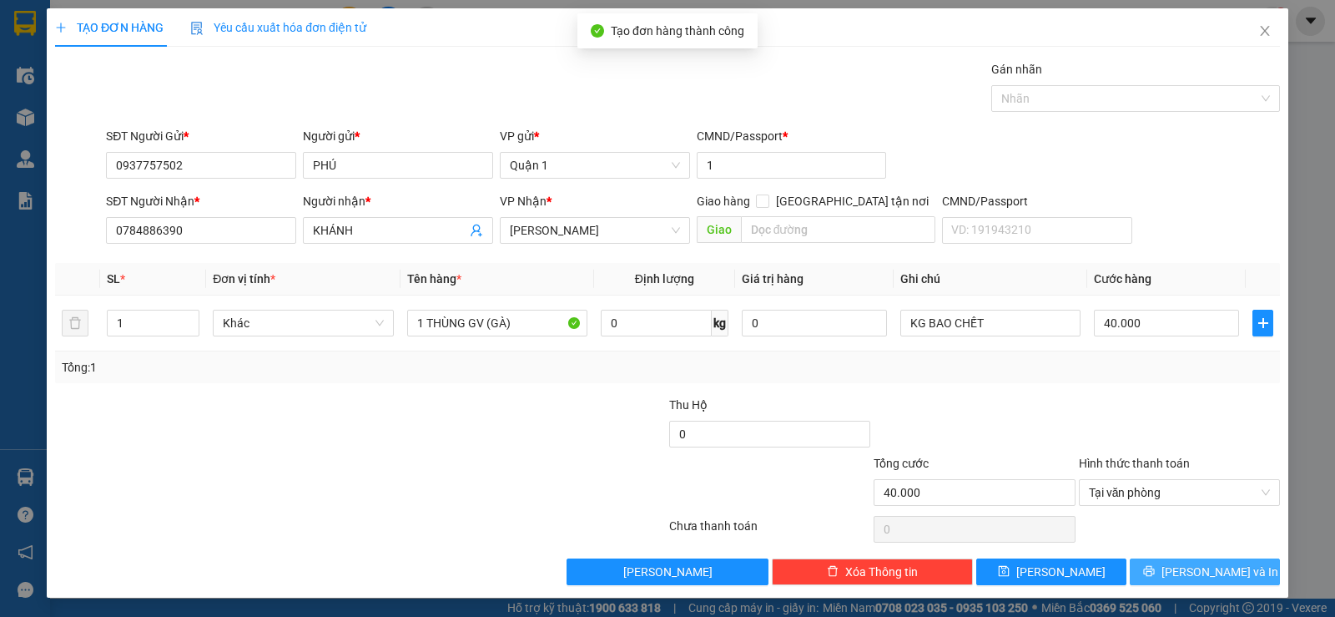
click at [1207, 577] on span "[PERSON_NAME] và In" at bounding box center [1219, 571] width 117 height 18
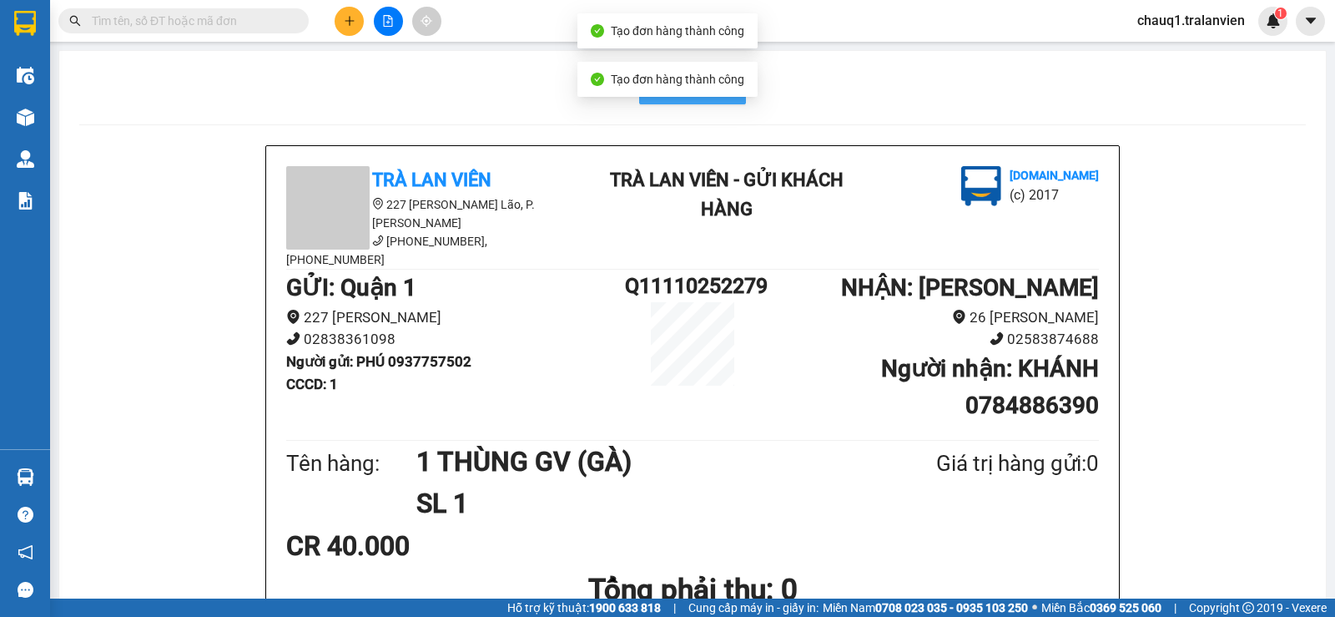
click at [664, 102] on button "In mẫu A5" at bounding box center [692, 87] width 107 height 33
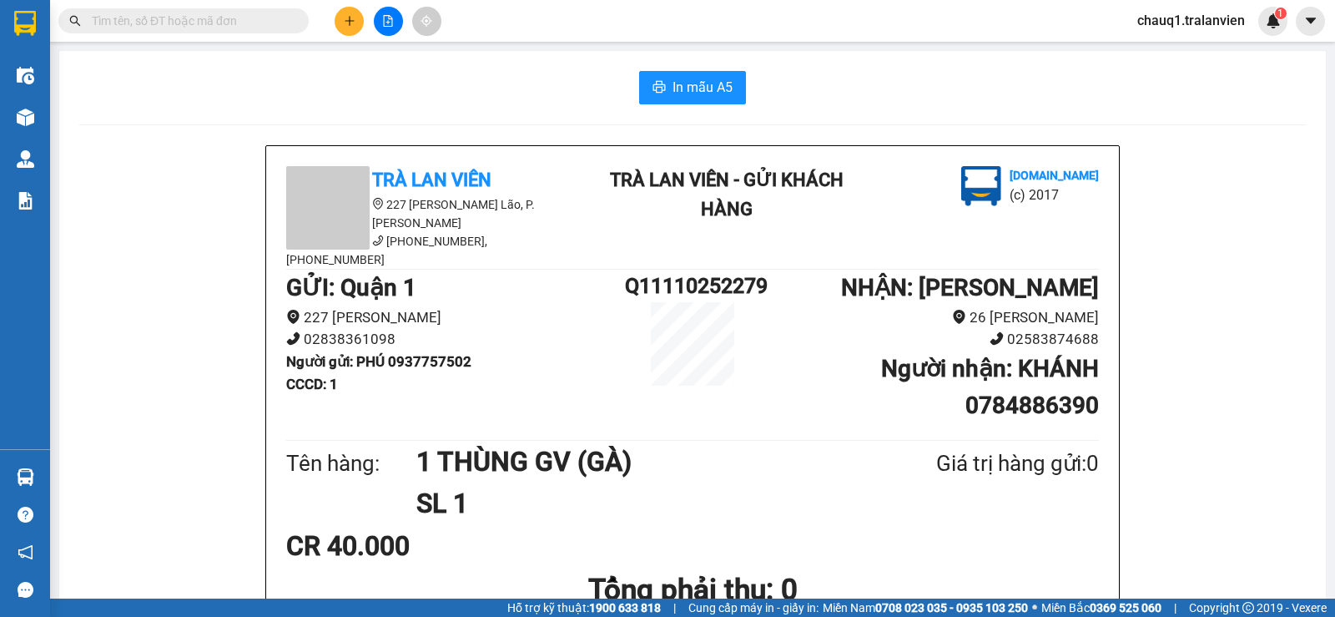
click at [352, 13] on button at bounding box center [349, 21] width 29 height 29
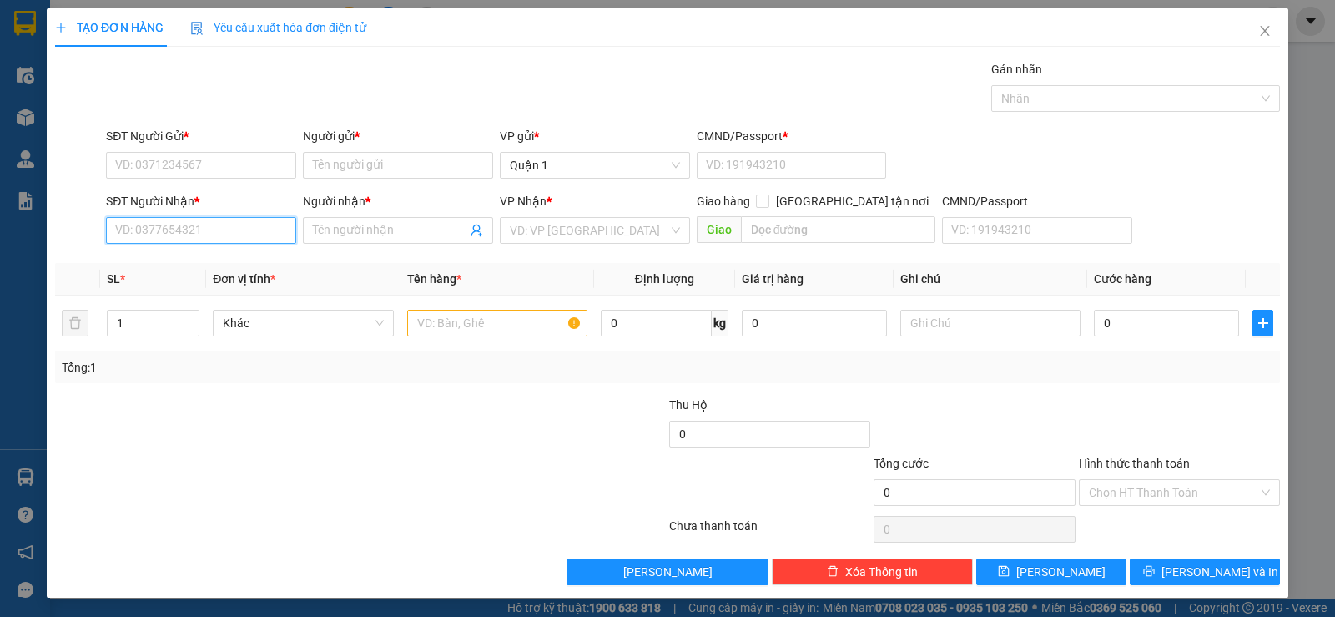
click at [153, 224] on input "SĐT Người Nhận *" at bounding box center [201, 230] width 190 height 27
click at [170, 260] on div "0903525611 - [PERSON_NAME]" at bounding box center [199, 263] width 169 height 18
type input "0903525611"
type input "[PERSON_NAME]"
type input "0903525611"
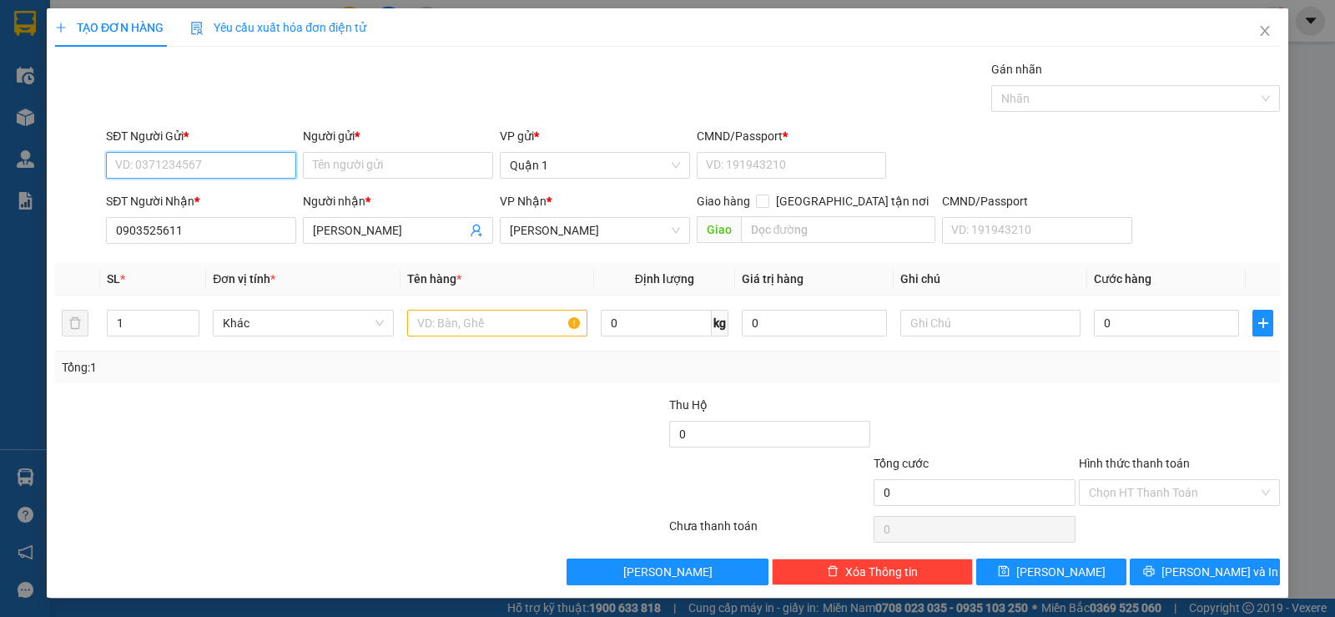
click at [254, 153] on input "SĐT Người Gửi *" at bounding box center [201, 165] width 190 height 27
click at [240, 187] on div "0906924919 - QUẢ TÁO" at bounding box center [199, 198] width 189 height 27
type input "0906924919"
type input "QUẢ TÁO"
type input "079086003586"
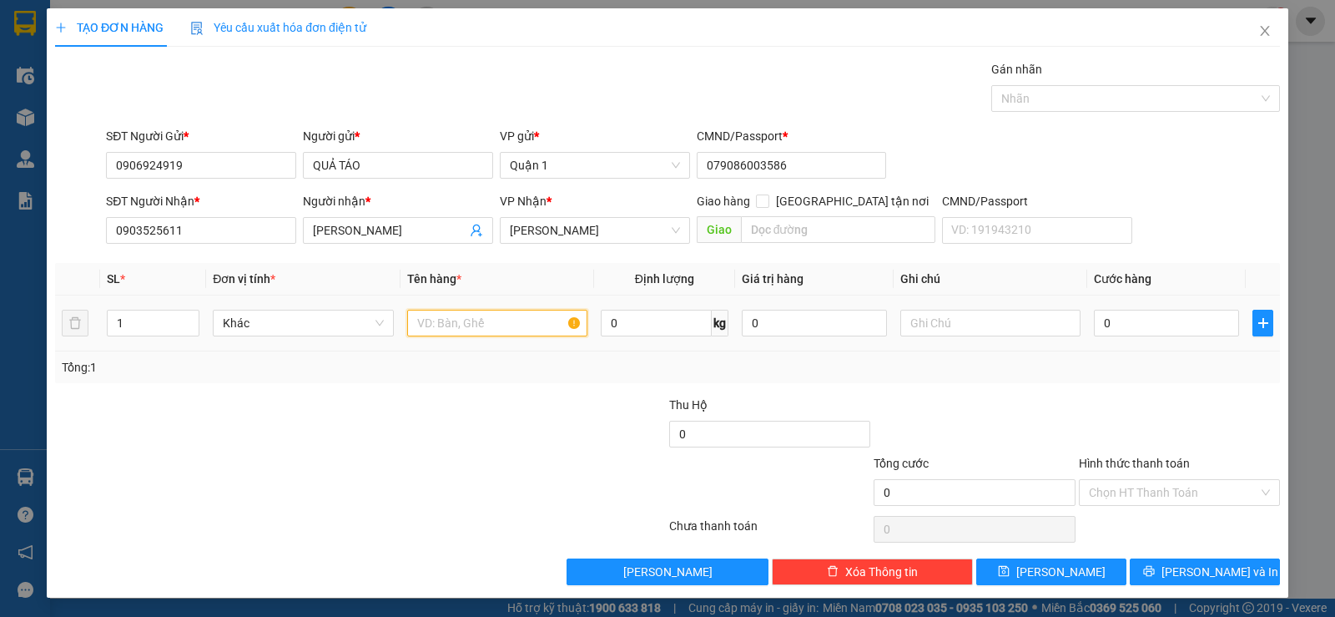
click at [474, 318] on input "text" at bounding box center [497, 323] width 180 height 27
type input "1 TẤM VÀNG"
click at [1127, 317] on input "0" at bounding box center [1166, 323] width 145 height 27
type input "5"
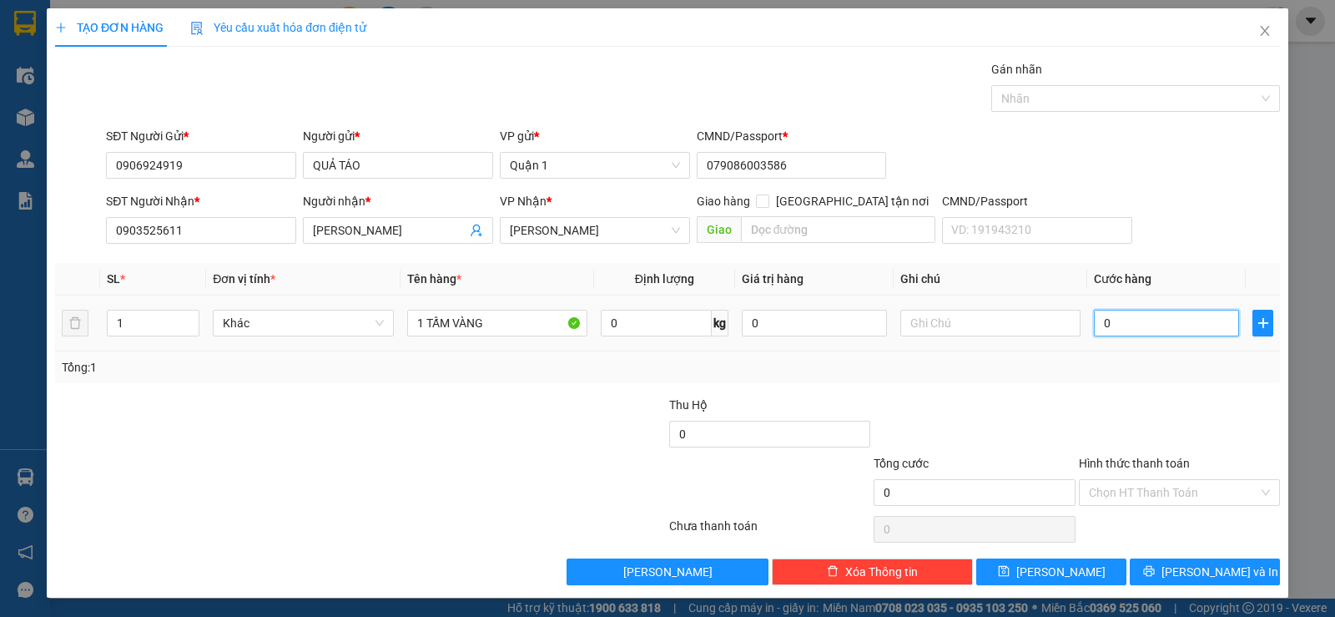
type input "5"
type input "50"
type input "50.000"
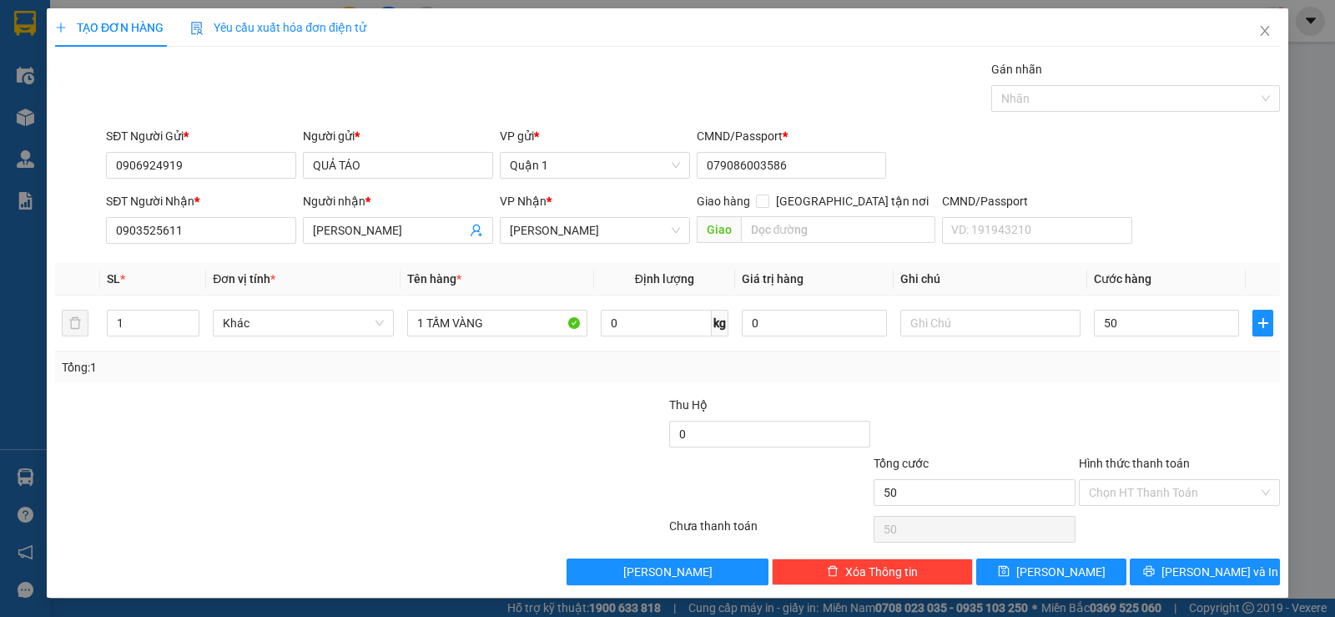
type input "50.000"
click at [1109, 364] on div "Tổng: 1" at bounding box center [668, 367] width 1212 height 18
click at [1172, 564] on button "[PERSON_NAME] và In" at bounding box center [1205, 571] width 150 height 27
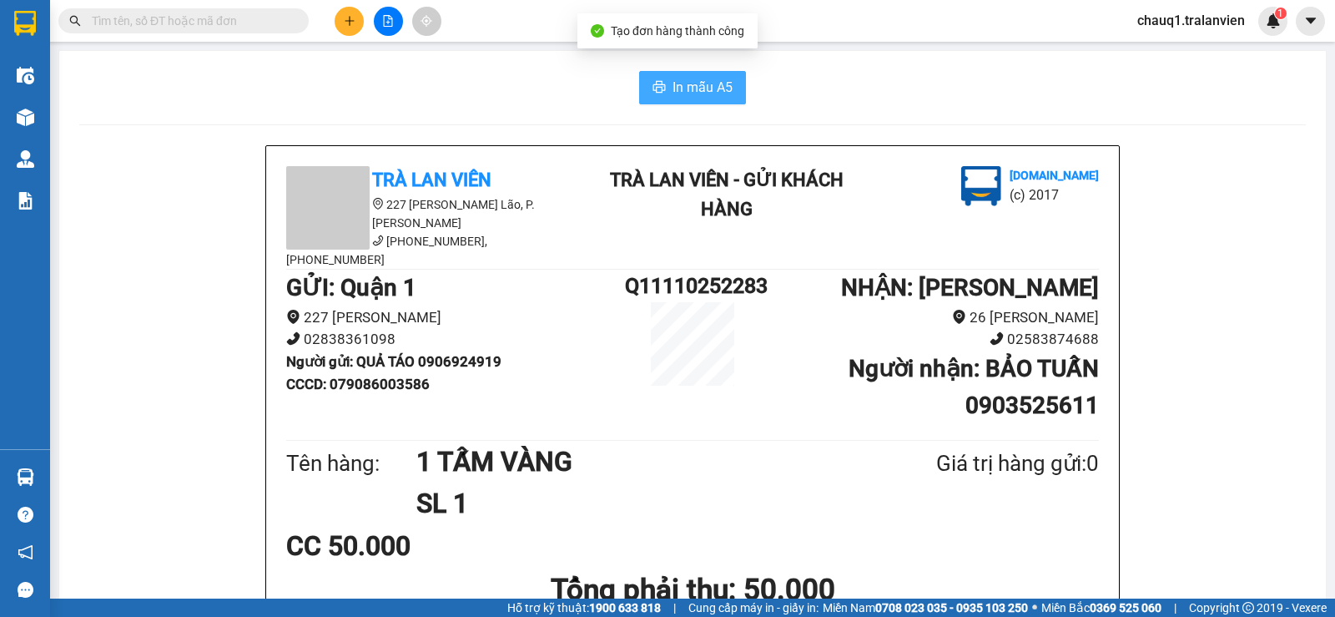
click at [700, 83] on span "In mẫu A5" at bounding box center [703, 87] width 60 height 21
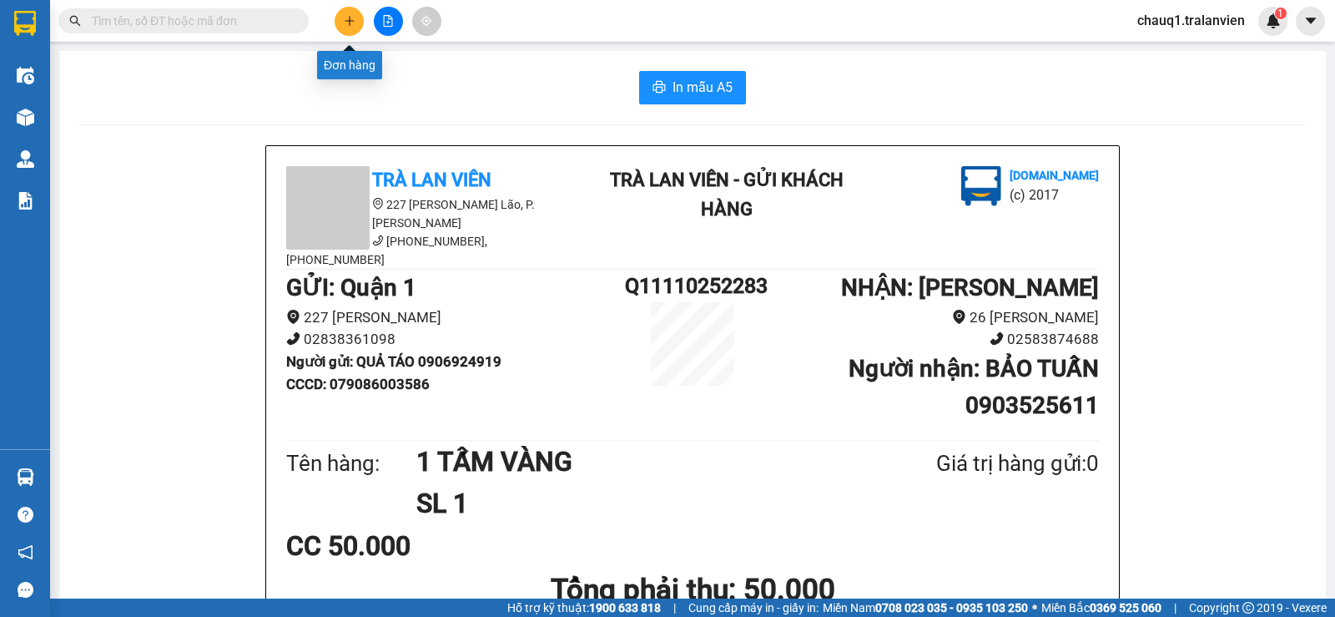
click at [355, 15] on button at bounding box center [349, 21] width 29 height 29
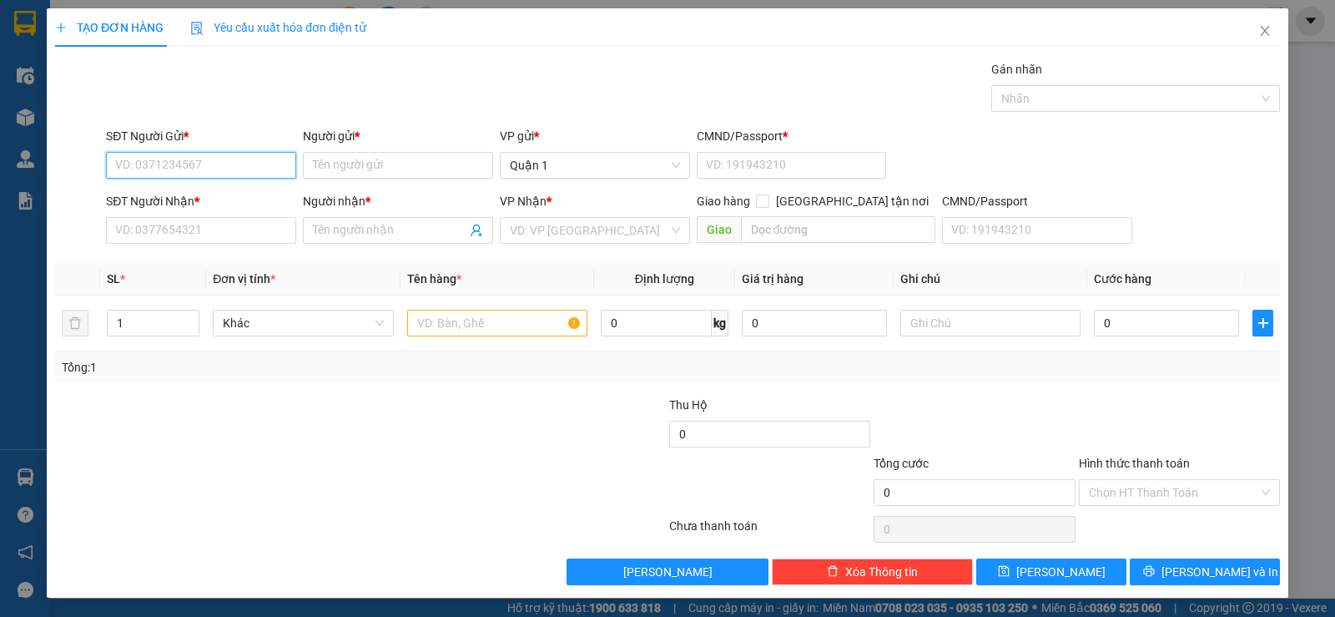
click at [188, 153] on input "SĐT Người Gửi *" at bounding box center [201, 165] width 190 height 27
type input "0917251607"
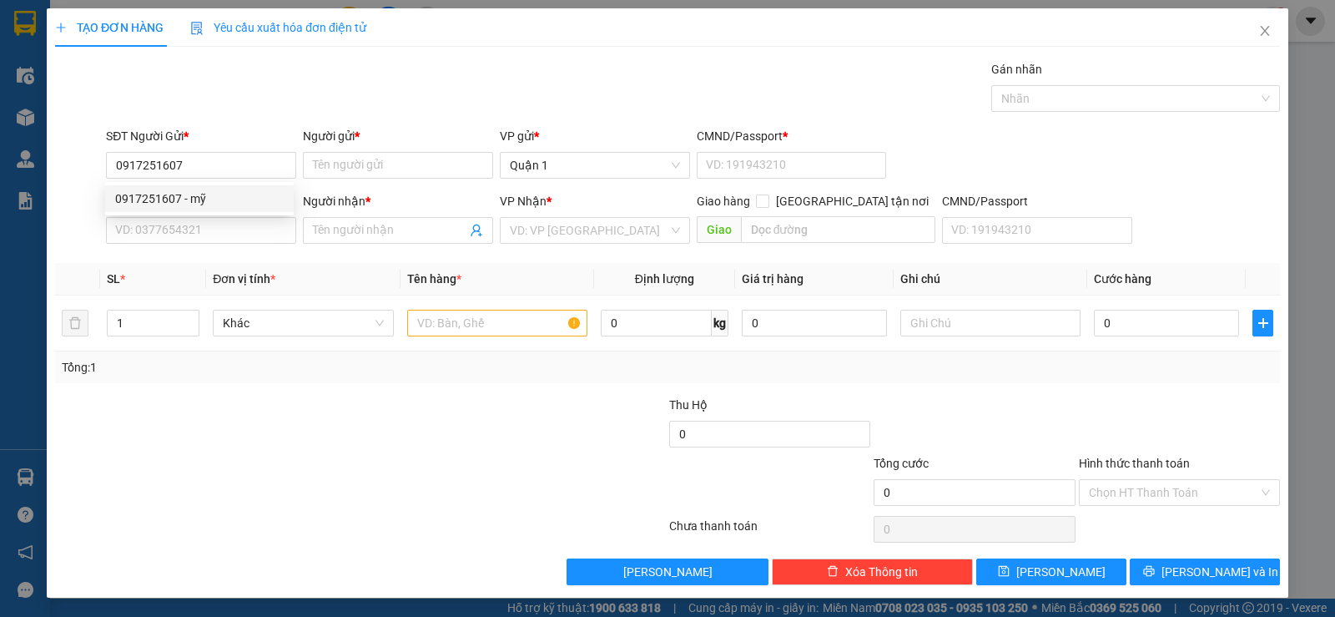
click at [174, 213] on div "0917251607 0917251607 - mỹ" at bounding box center [199, 198] width 189 height 33
click at [181, 193] on div "SĐT Người Nhận *" at bounding box center [201, 201] width 190 height 18
click at [181, 217] on input "SĐT Người Nhận *" at bounding box center [201, 230] width 190 height 27
click at [201, 162] on input "0917251607" at bounding box center [201, 165] width 190 height 27
click at [198, 199] on div "0917251607 - mỹ" at bounding box center [199, 198] width 169 height 18
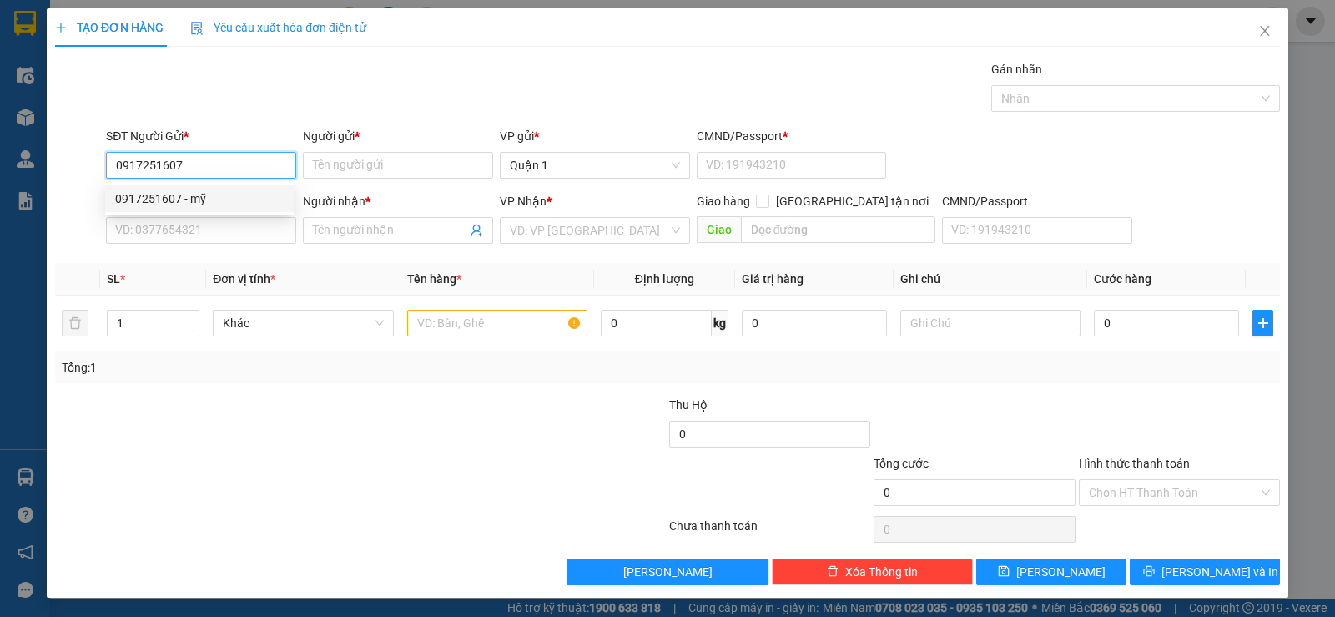
type input "mỹ"
type input "1"
type input "0917251607"
type input "mỹ"
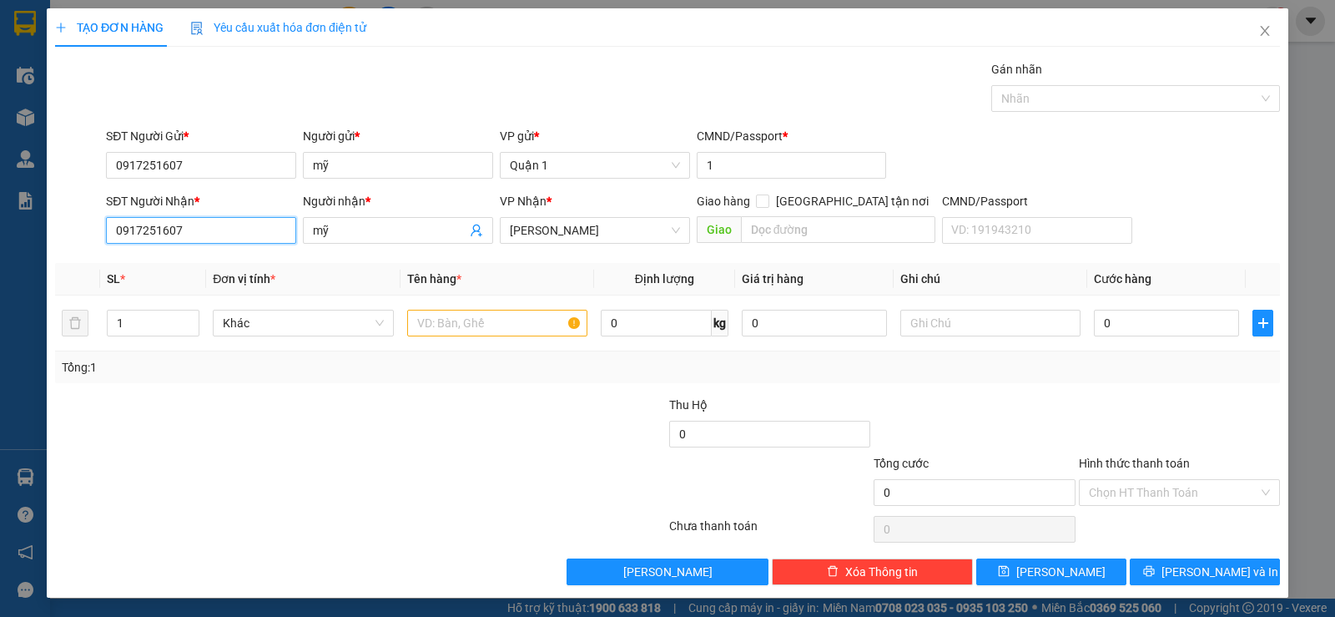
click at [219, 236] on input "0917251607" at bounding box center [201, 230] width 190 height 27
click at [219, 234] on input "0917251607" at bounding box center [201, 230] width 190 height 27
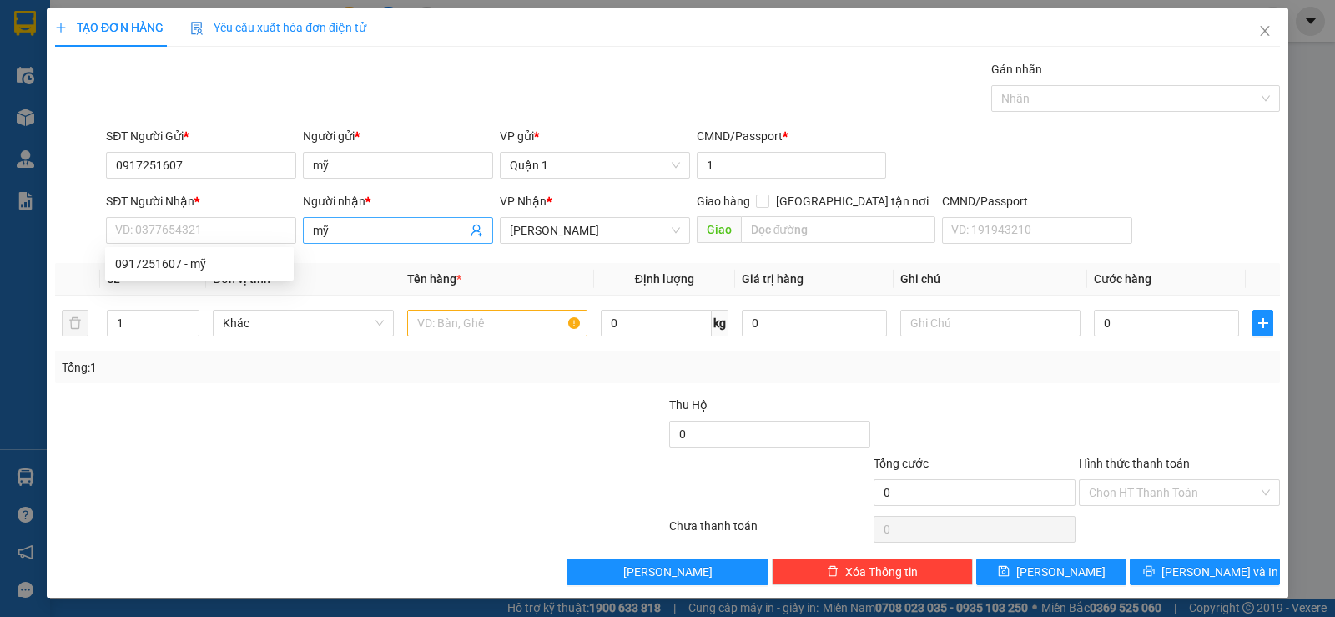
click at [373, 229] on input "mỹ" at bounding box center [390, 230] width 154 height 18
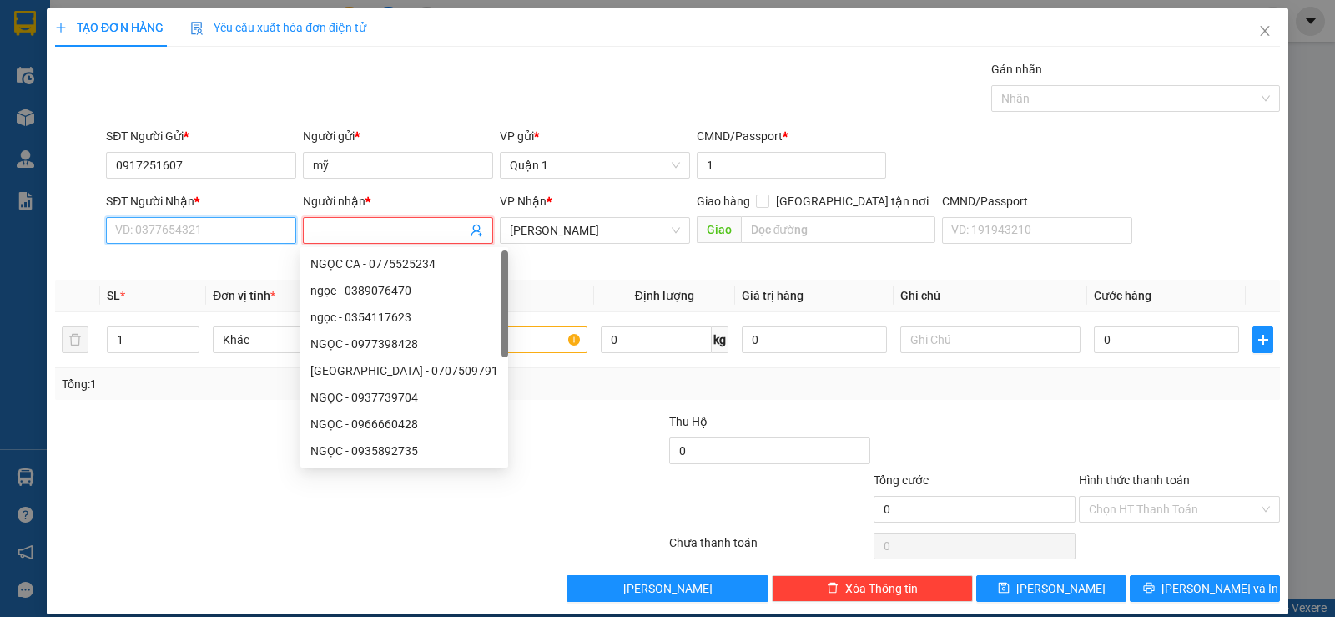
click at [212, 234] on input "SĐT Người Nhận *" at bounding box center [201, 230] width 190 height 27
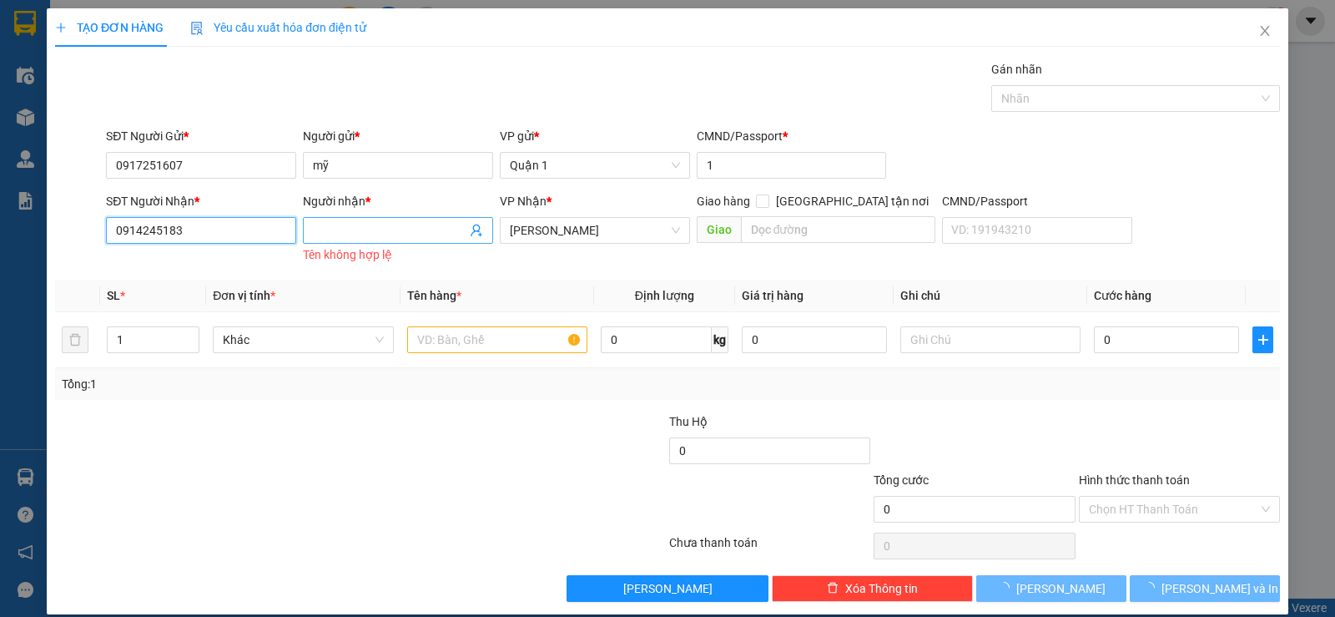
type input "0914245183"
click at [315, 232] on input "Người nhận *" at bounding box center [390, 230] width 154 height 18
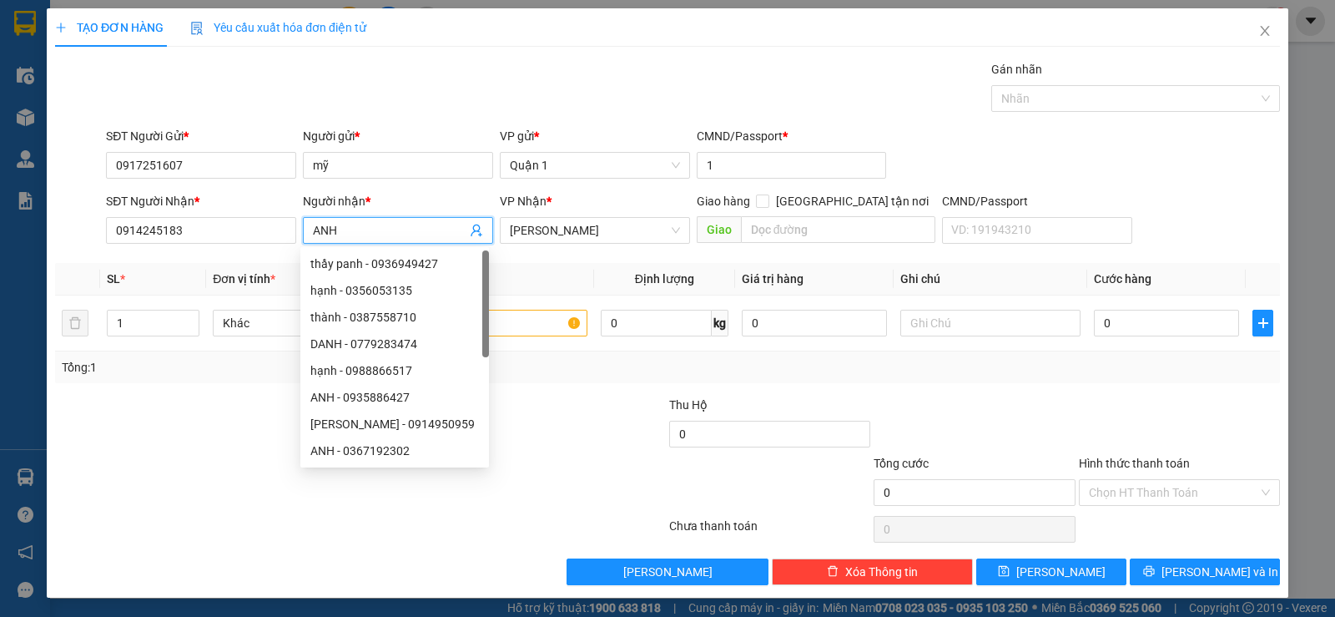
type input "ANH"
click at [447, 107] on div "Gán nhãn Nhãn" at bounding box center [693, 89] width 1181 height 58
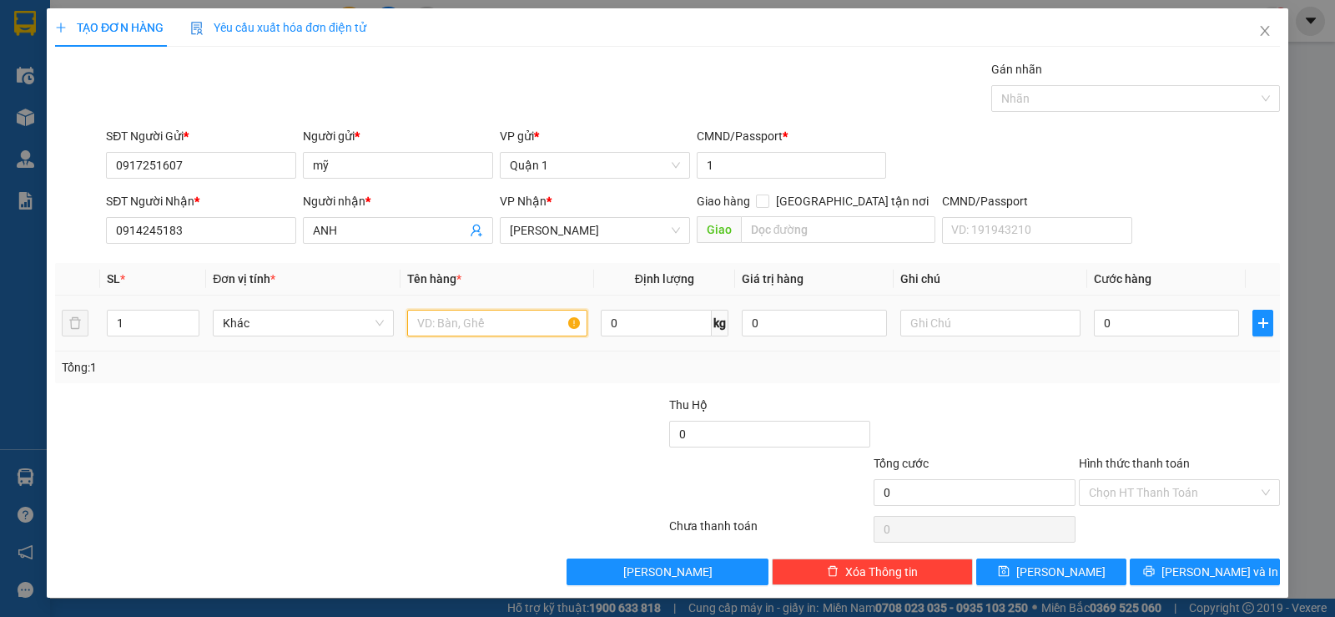
click at [476, 324] on input "text" at bounding box center [497, 323] width 180 height 27
type input "1 TX TRẮNG"
click at [1127, 305] on td "0" at bounding box center [1166, 323] width 159 height 56
click at [1125, 327] on input "0" at bounding box center [1166, 323] width 145 height 27
type input "3"
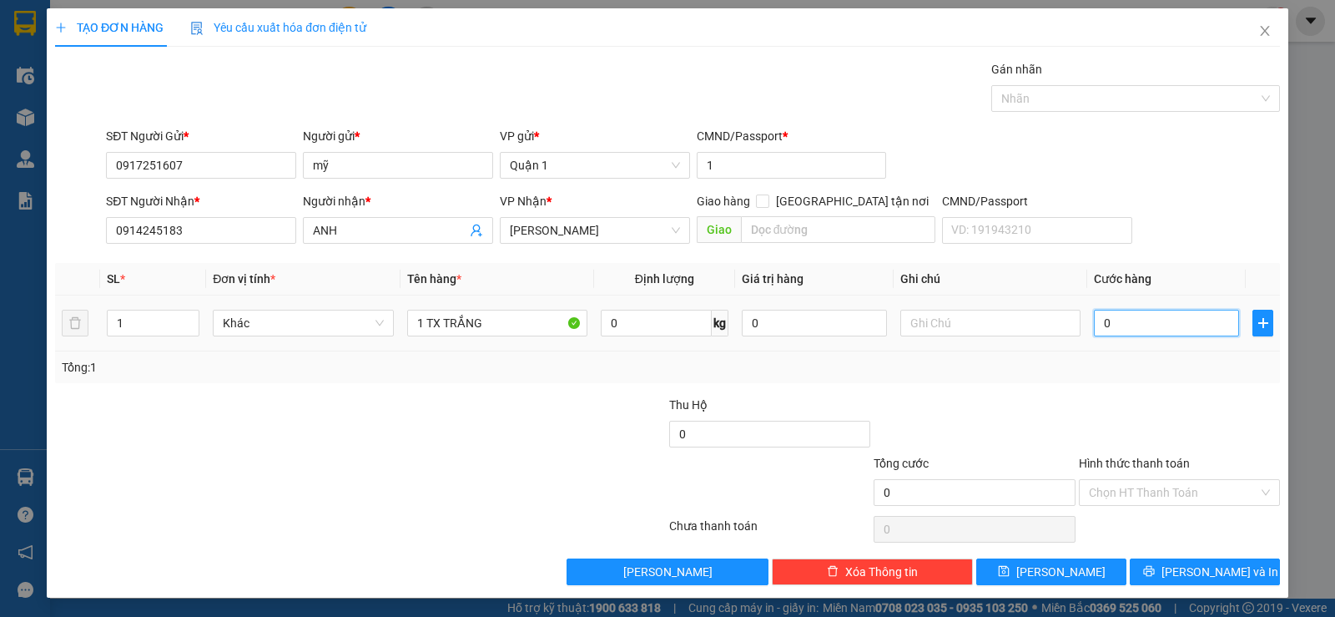
type input "3"
type input "30"
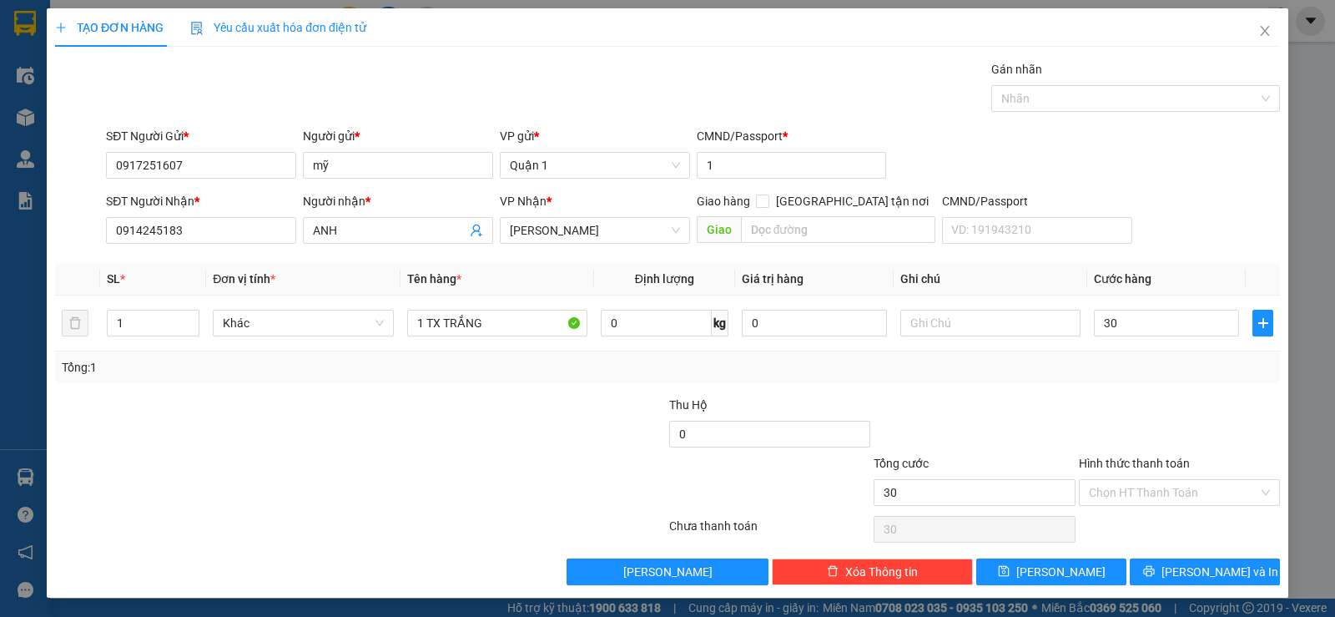
type input "30.000"
drag, startPoint x: 1094, startPoint y: 365, endPoint x: 1076, endPoint y: 506, distance: 141.4
click at [1090, 376] on div "Tổng: 1" at bounding box center [667, 367] width 1225 height 32
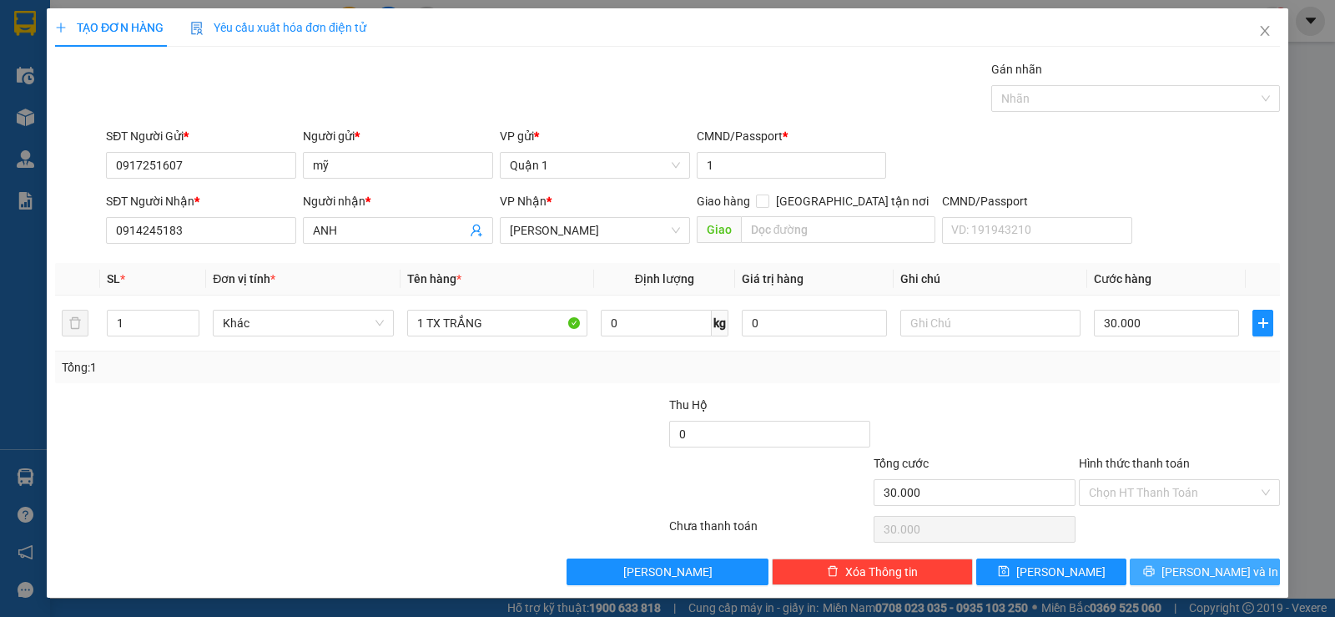
click at [1160, 571] on button "[PERSON_NAME] và In" at bounding box center [1205, 571] width 150 height 27
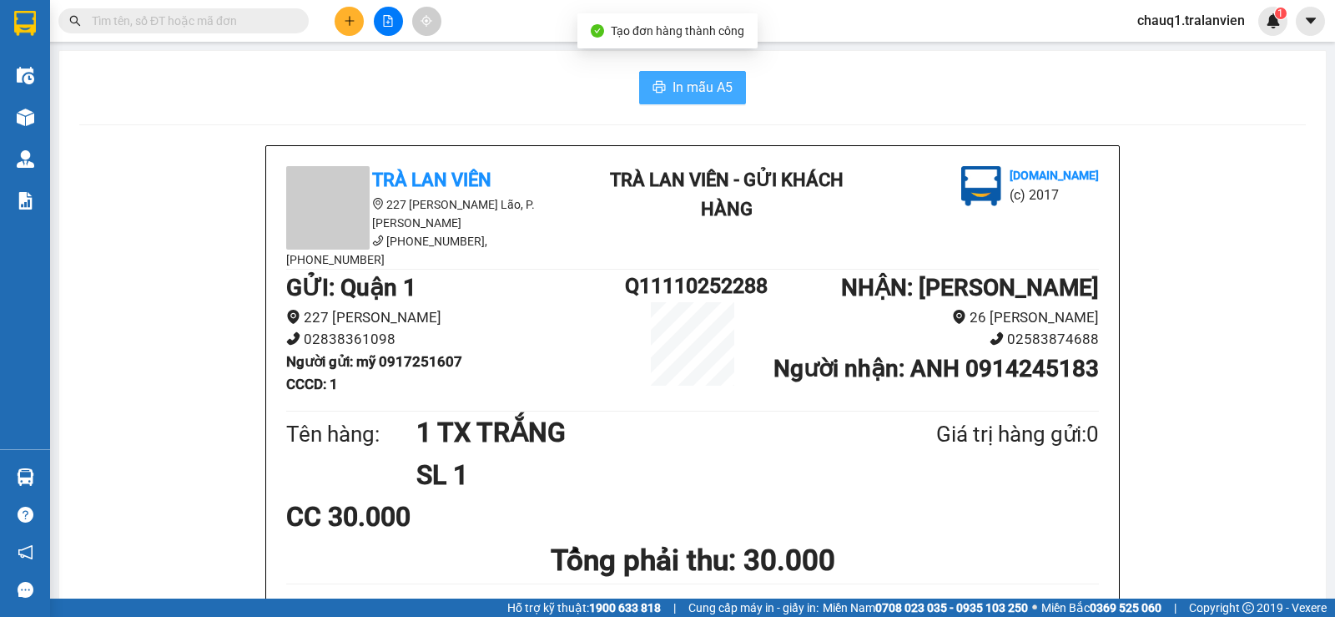
click at [688, 74] on button "In mẫu A5" at bounding box center [692, 87] width 107 height 33
